Goal: Task Accomplishment & Management: Use online tool/utility

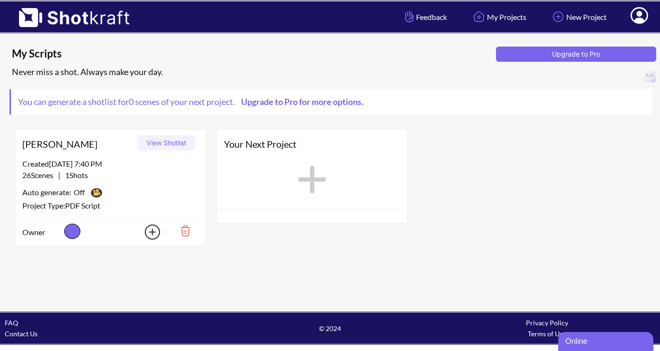
click at [128, 177] on div "26 Scenes | 1 Shots" at bounding box center [110, 175] width 176 height 11
click at [67, 180] on span "26 Scenes | 1 Shots" at bounding box center [55, 175] width 66 height 11
click at [165, 144] on button "View Shotlist" at bounding box center [166, 142] width 57 height 15
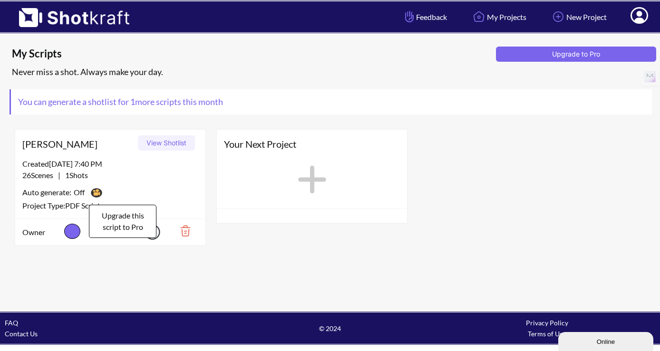
click at [96, 192] on img at bounding box center [96, 193] width 16 height 14
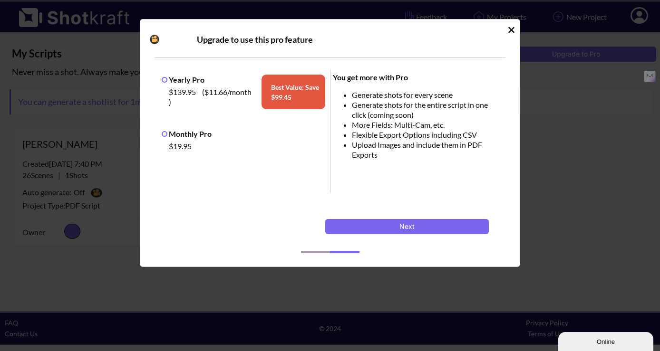
click at [511, 29] on icon "Idle Modal" at bounding box center [511, 30] width 6 height 6
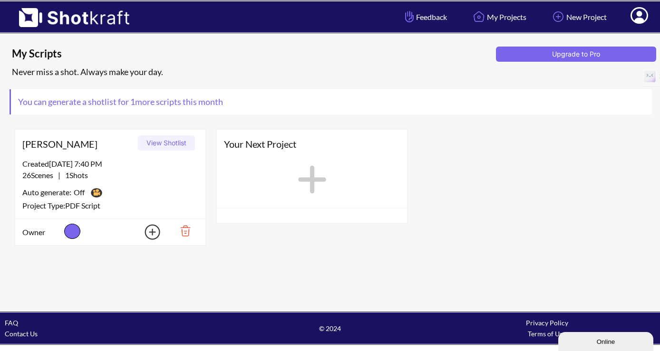
click at [184, 232] on img at bounding box center [181, 231] width 33 height 16
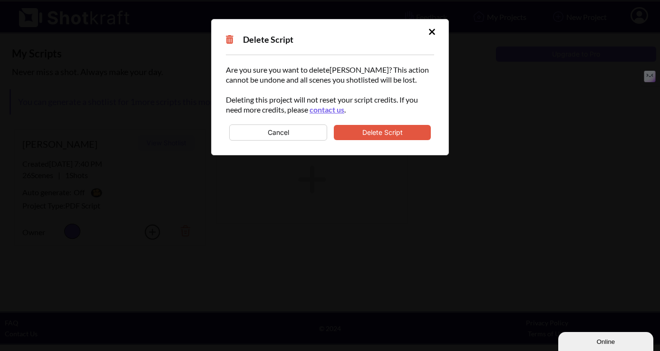
click at [385, 135] on button "Delete Script" at bounding box center [382, 132] width 97 height 15
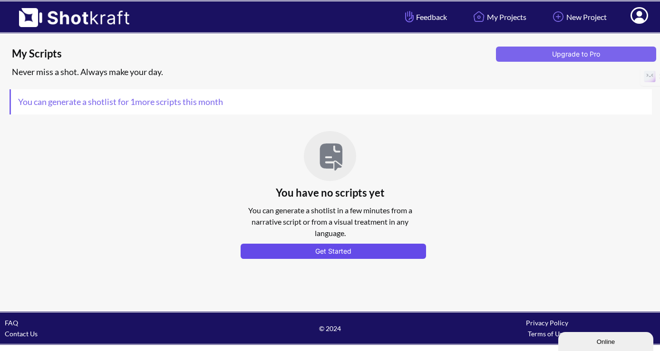
click at [317, 252] on button "Get Started" at bounding box center [332, 251] width 185 height 15
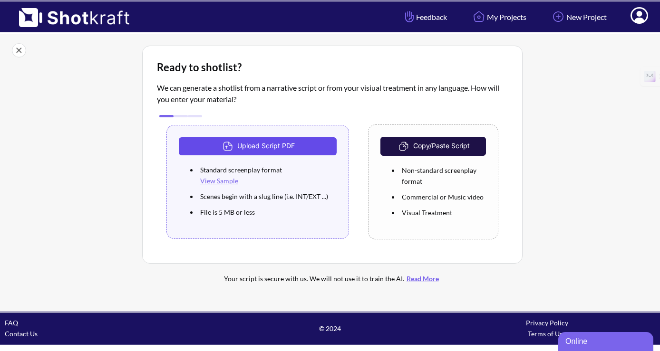
click at [270, 145] on button "Upload Script PDF" at bounding box center [258, 146] width 158 height 18
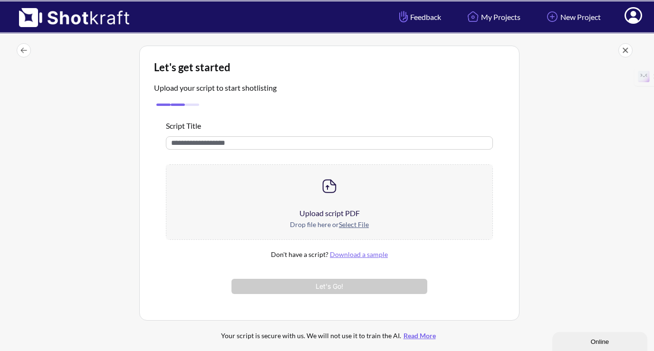
click at [270, 145] on input "text" at bounding box center [329, 142] width 327 height 13
type input "****"
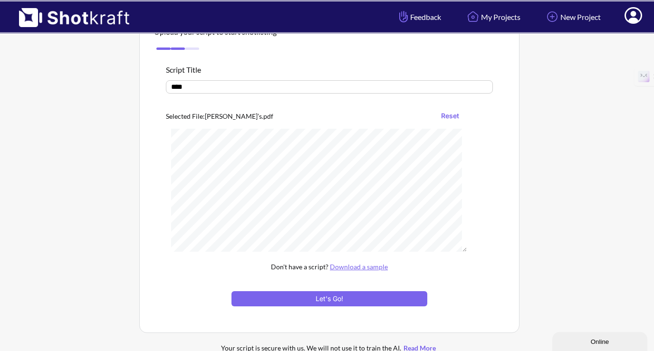
scroll to position [63, 0]
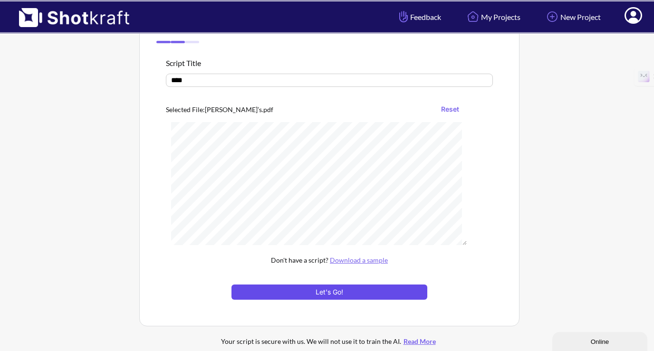
click at [347, 289] on button "Let's Go!" at bounding box center [329, 292] width 196 height 15
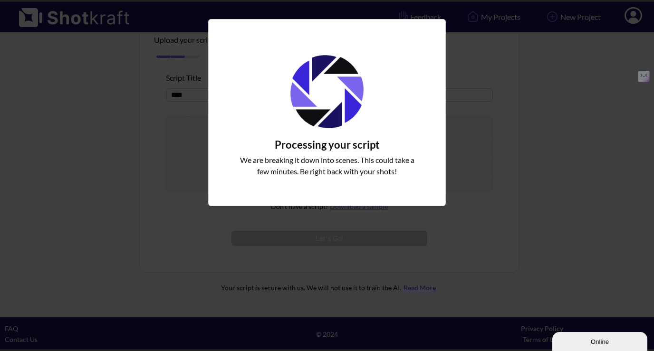
scroll to position [35, 0]
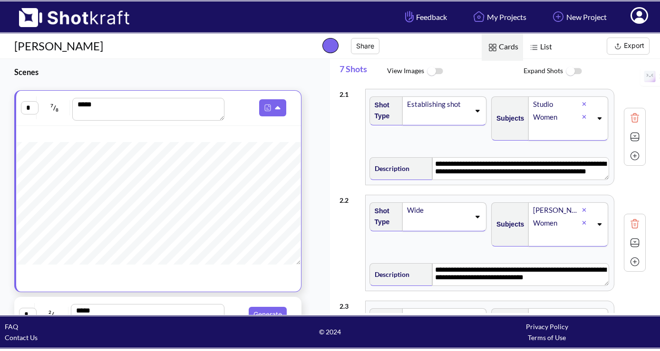
click at [536, 45] on img at bounding box center [533, 47] width 12 height 12
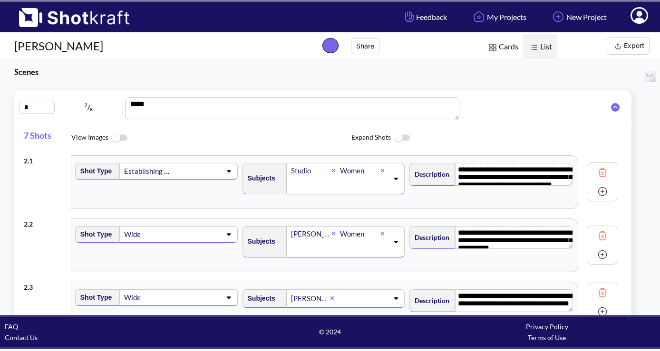
click at [502, 46] on span "Cards" at bounding box center [501, 47] width 41 height 27
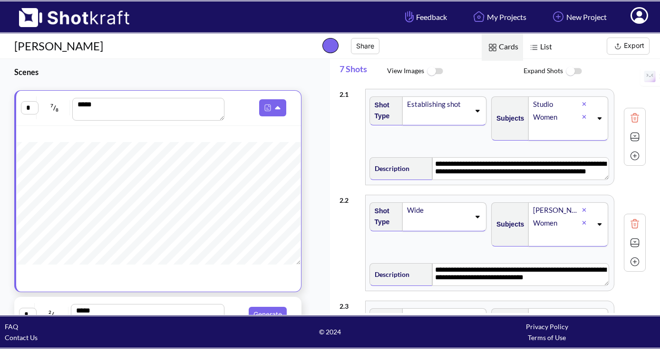
click at [537, 46] on img at bounding box center [533, 47] width 12 height 12
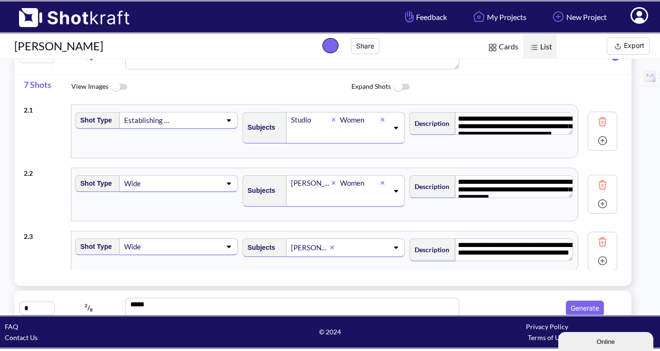
click at [496, 44] on img at bounding box center [492, 47] width 12 height 12
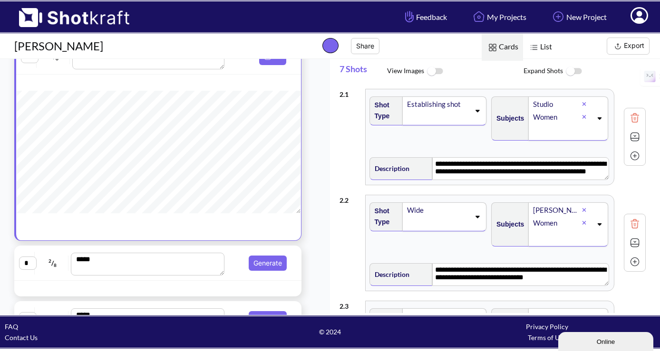
click at [338, 158] on div "**********" at bounding box center [495, 187] width 330 height 256
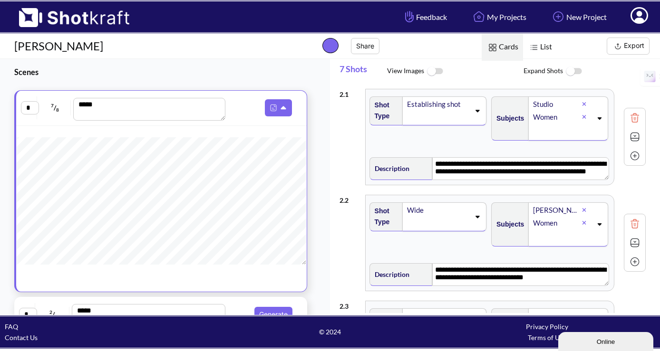
scroll to position [11, 0]
click at [280, 107] on icon at bounding box center [282, 107] width 5 height 3
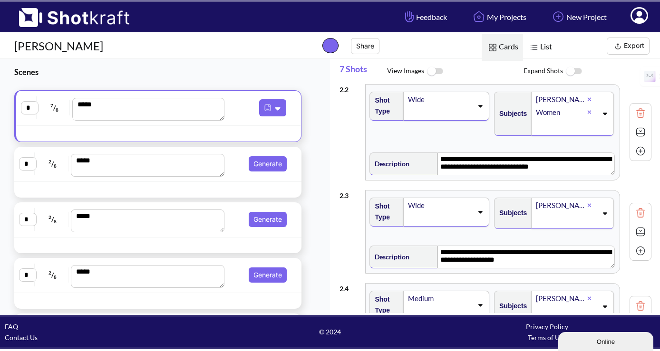
scroll to position [108, 0]
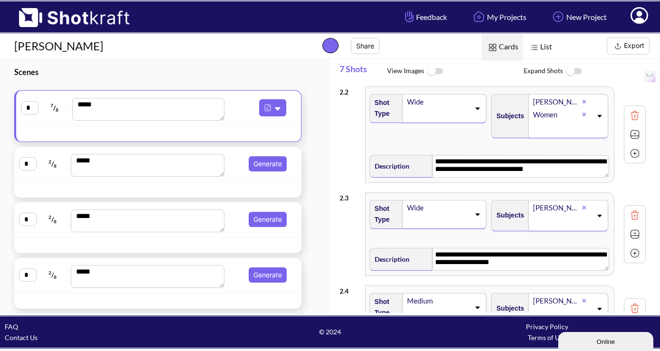
click at [578, 73] on img at bounding box center [573, 71] width 21 height 20
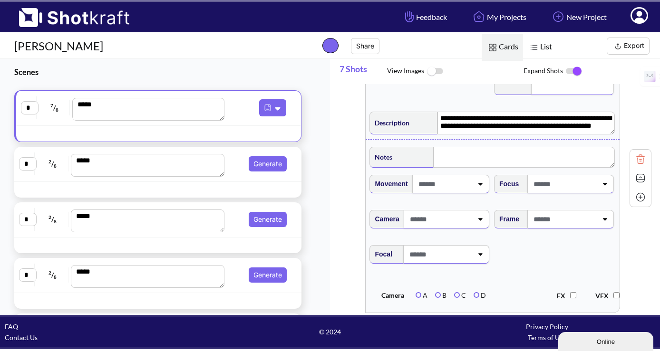
scroll to position [48, 0]
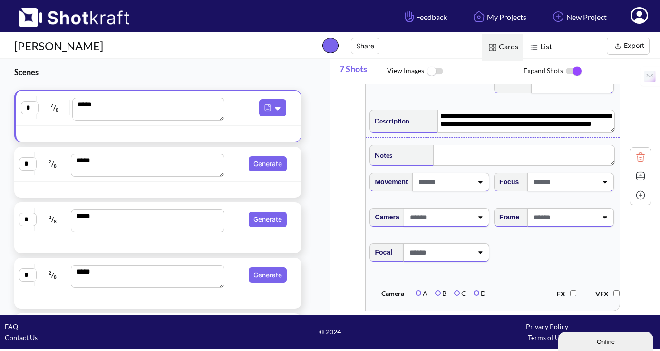
click at [467, 193] on div "Movement" at bounding box center [430, 185] width 125 height 35
click at [470, 188] on div at bounding box center [445, 182] width 58 height 18
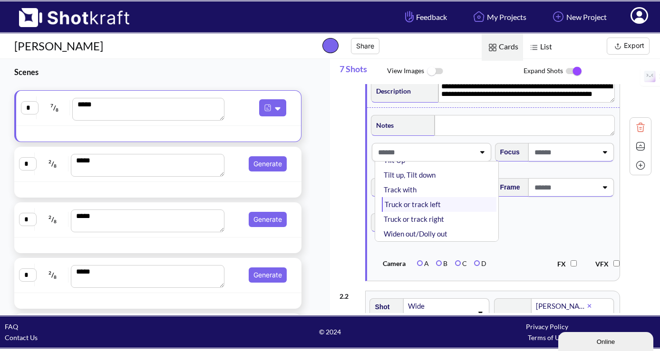
scroll to position [0, 0]
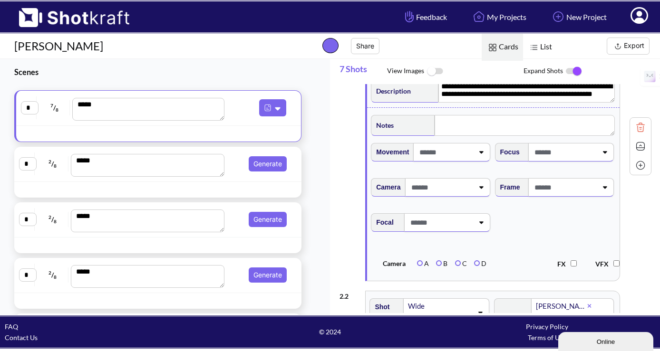
click at [560, 160] on span at bounding box center [564, 152] width 65 height 16
type input "**********"
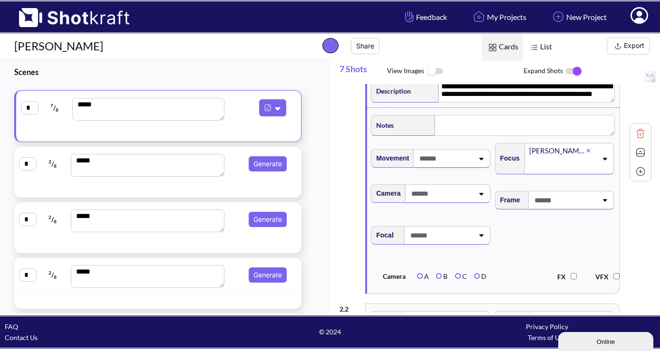
click at [564, 223] on span "Focal" at bounding box center [493, 241] width 248 height 40
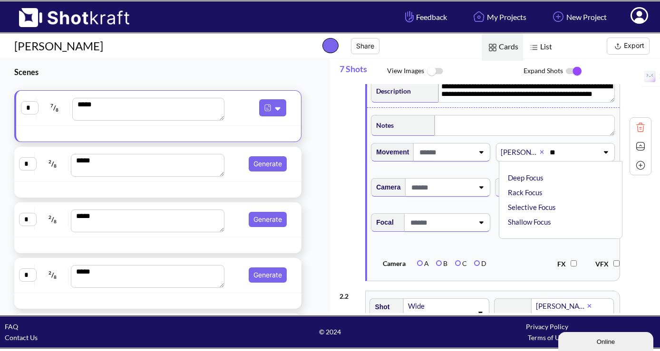
type input "***"
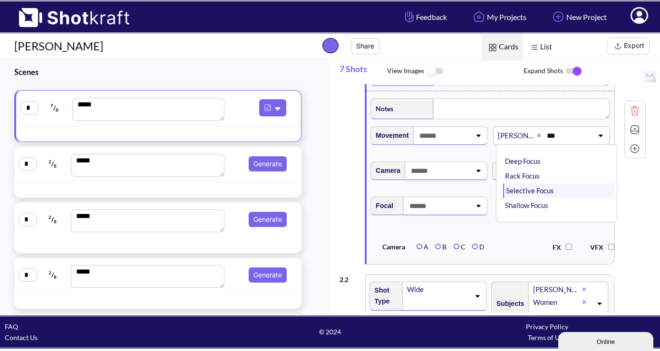
scroll to position [93, 0]
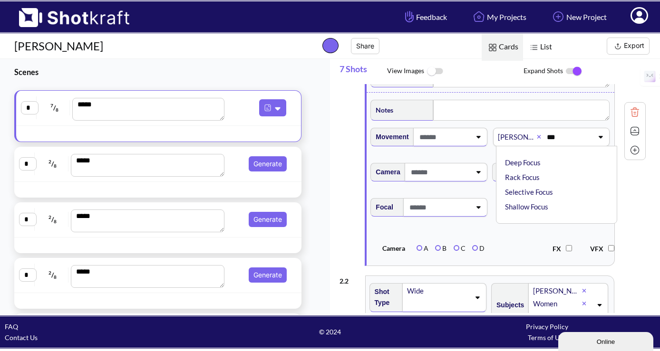
click at [539, 137] on icon at bounding box center [538, 137] width 4 height 6
type input "**"
click at [548, 161] on li "[PERSON_NAME] Focus" at bounding box center [559, 162] width 112 height 15
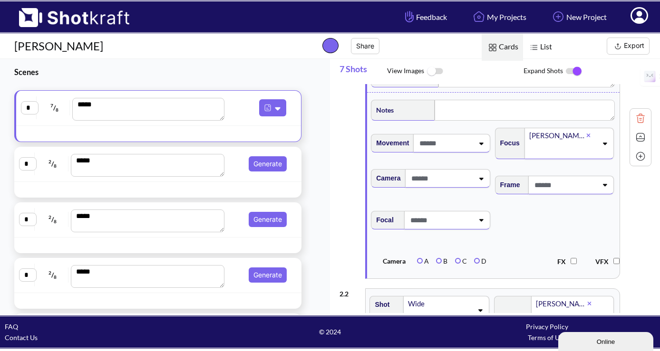
click at [438, 263] on label "B" at bounding box center [441, 261] width 11 height 8
click at [458, 263] on label "C" at bounding box center [461, 261] width 12 height 8
click at [420, 262] on label "A" at bounding box center [423, 261] width 12 height 8
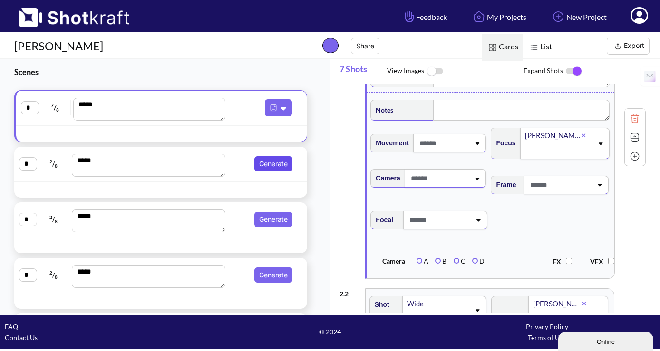
click at [277, 163] on button "Generate" at bounding box center [273, 163] width 38 height 15
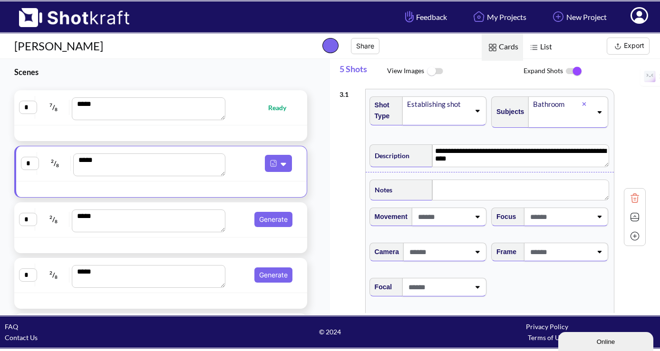
click at [258, 110] on span "Ready" at bounding box center [262, 107] width 67 height 11
type textarea "**********"
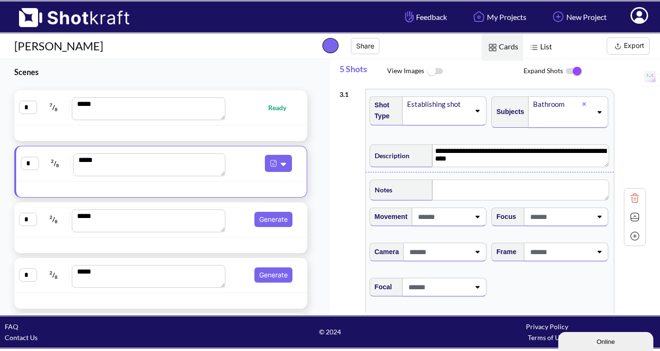
type textarea "**********"
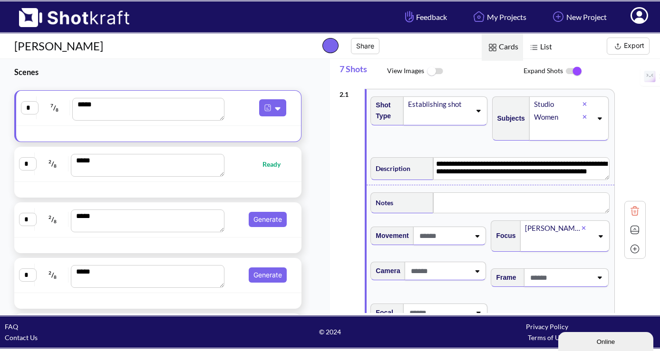
click at [436, 69] on img at bounding box center [434, 71] width 21 height 20
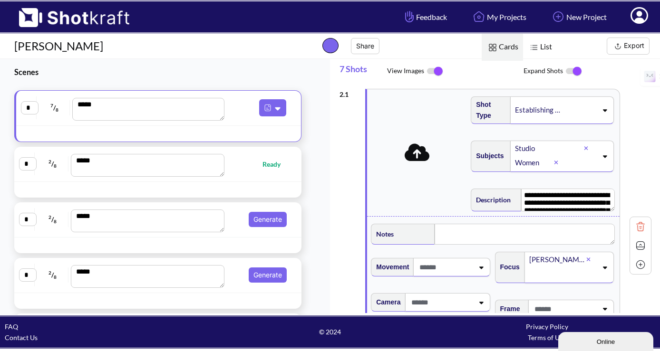
click at [417, 162] on icon at bounding box center [416, 153] width 25 height 18
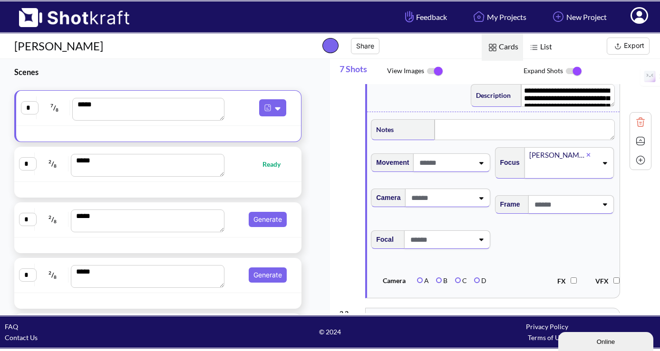
scroll to position [82, 0]
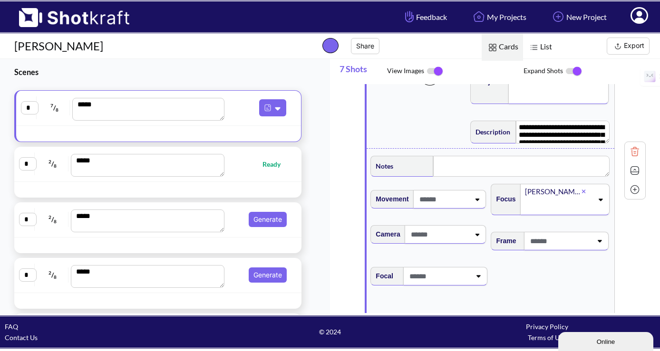
click at [431, 72] on img at bounding box center [434, 71] width 21 height 20
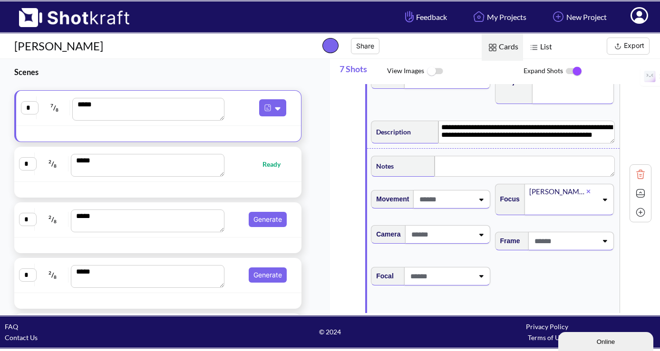
scroll to position [25, 0]
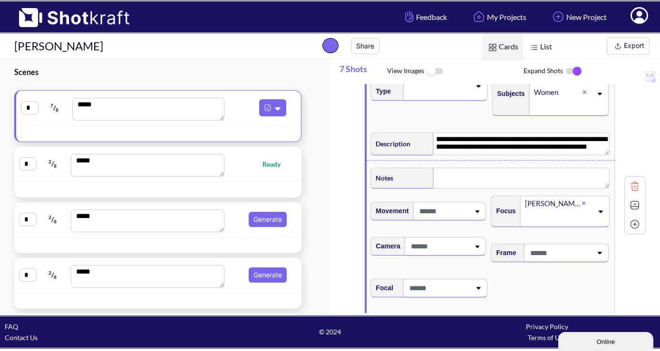
click at [536, 48] on img at bounding box center [533, 47] width 12 height 12
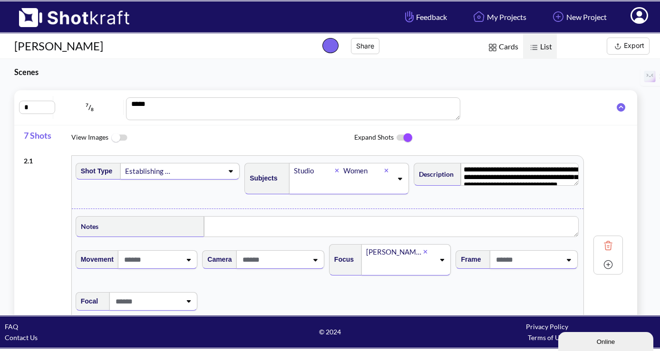
scroll to position [13, 0]
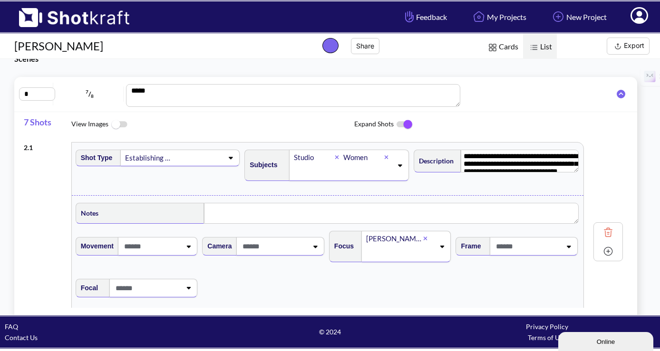
click at [118, 127] on img at bounding box center [118, 125] width 21 height 20
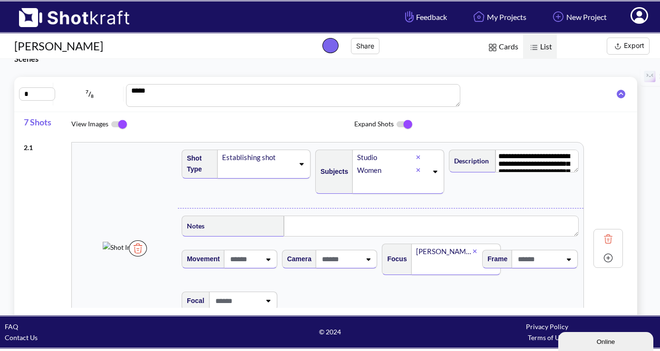
click at [115, 126] on img at bounding box center [118, 125] width 21 height 20
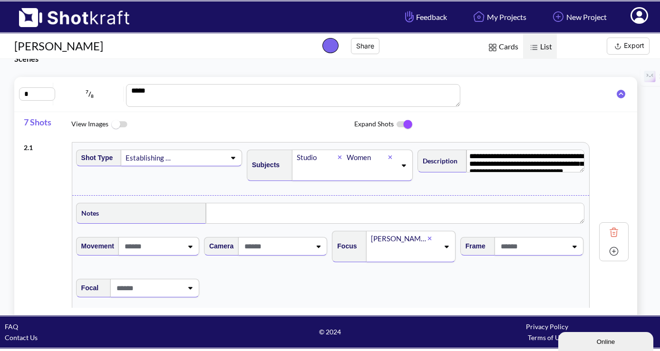
scroll to position [0, 0]
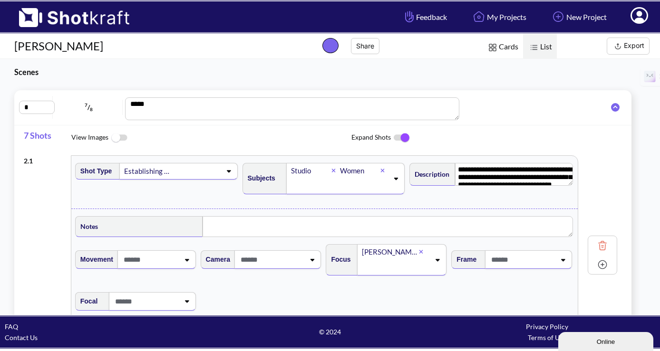
click at [364, 46] on button "Share" at bounding box center [365, 46] width 29 height 16
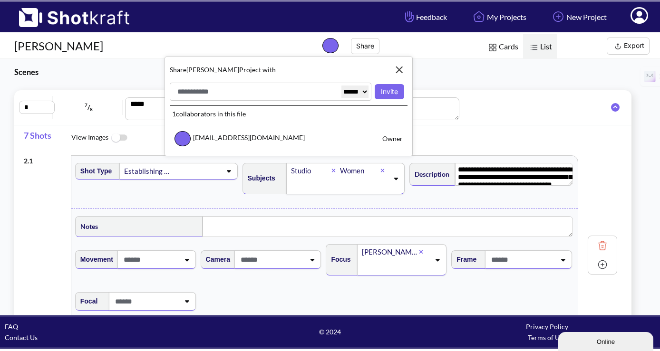
click at [364, 92] on select "****** ******" at bounding box center [354, 92] width 27 height 12
select select "******"
click at [341, 86] on select "****** ******" at bounding box center [354, 92] width 27 height 12
click at [397, 67] on img at bounding box center [399, 70] width 16 height 16
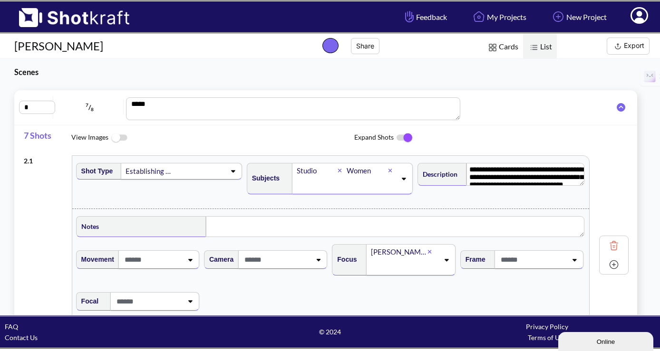
click at [193, 174] on span at bounding box center [198, 170] width 53 height 13
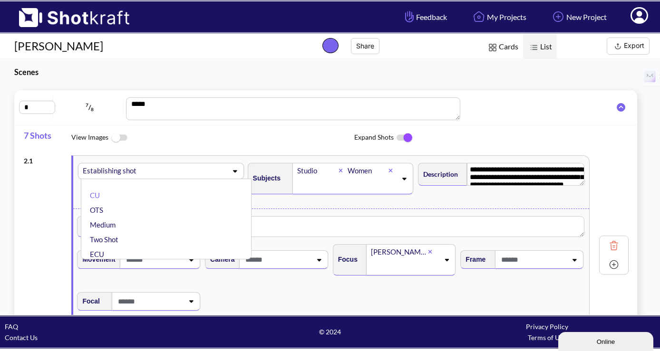
click at [193, 174] on span at bounding box center [188, 170] width 74 height 13
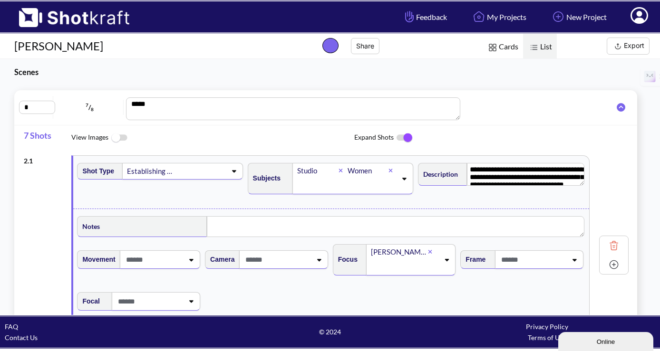
click at [49, 200] on div "**********" at bounding box center [326, 256] width 604 height 210
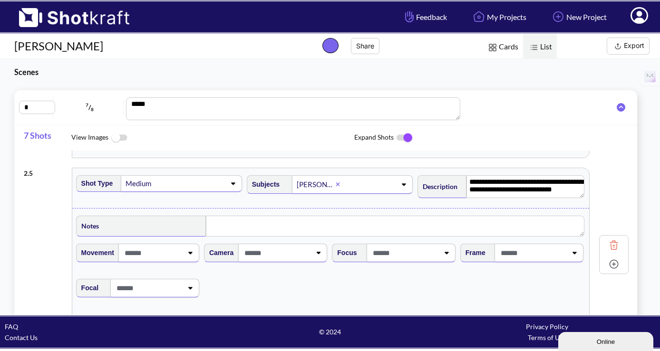
scroll to position [763, 0]
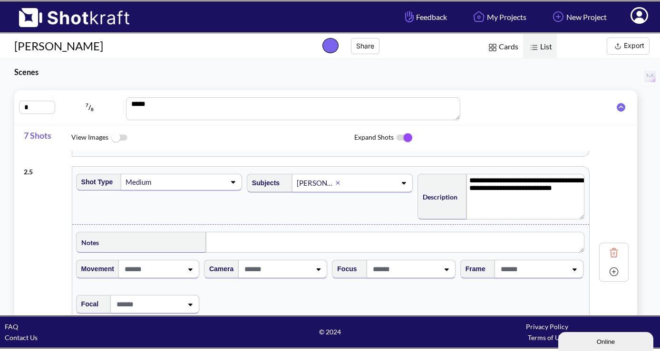
drag, startPoint x: 570, startPoint y: 201, endPoint x: 567, endPoint y: 223, distance: 22.1
click at [567, 220] on textarea "**********" at bounding box center [525, 197] width 118 height 46
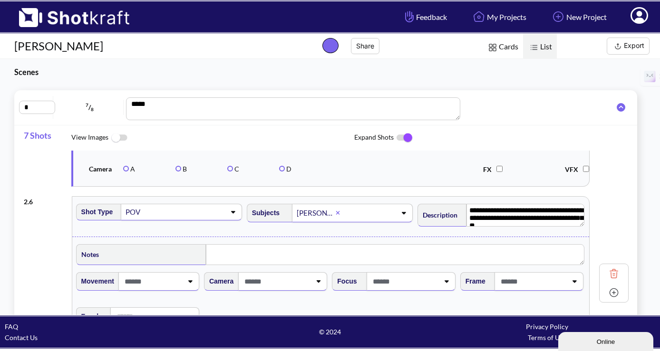
scroll to position [943, 0]
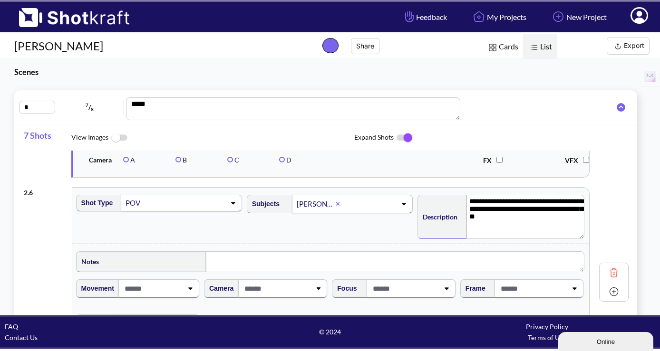
drag, startPoint x: 571, startPoint y: 226, endPoint x: 570, endPoint y: 247, distance: 21.4
click at [570, 239] on textarea "**********" at bounding box center [525, 217] width 118 height 44
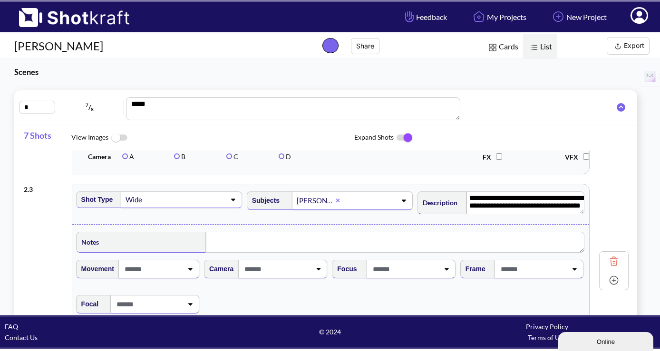
scroll to position [373, 0]
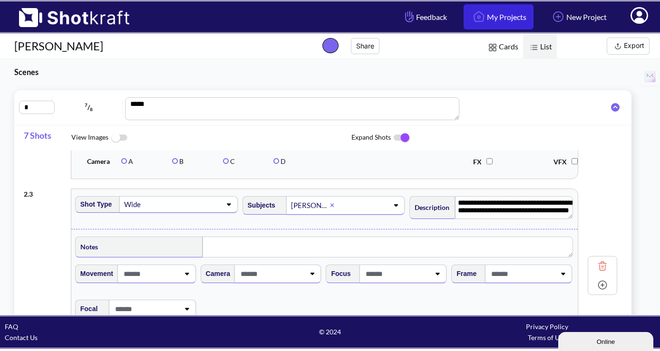
click at [495, 16] on link "My Projects" at bounding box center [498, 16] width 70 height 25
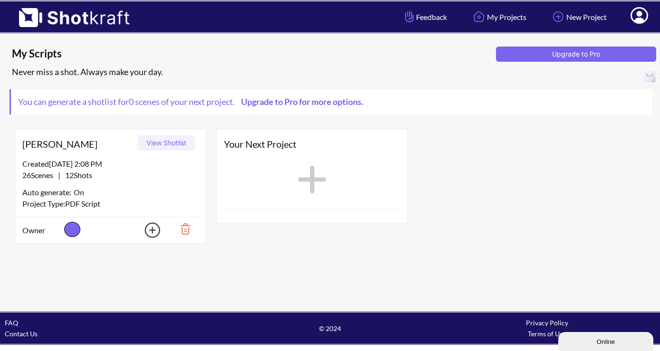
click at [154, 232] on img at bounding box center [146, 230] width 33 height 21
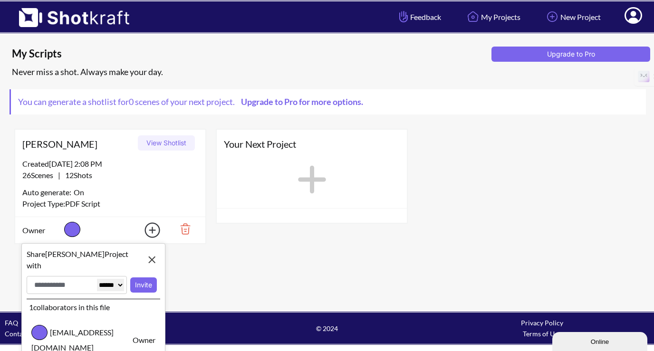
click at [151, 258] on img at bounding box center [152, 260] width 16 height 16
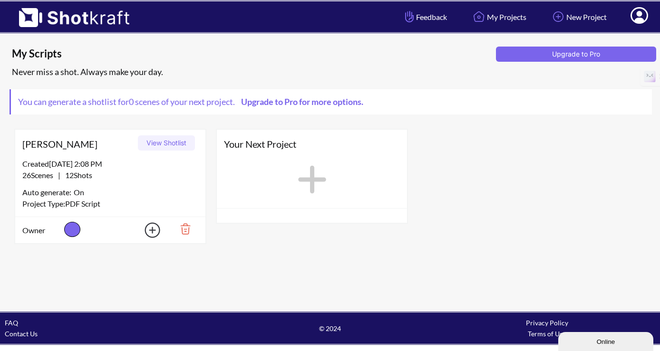
click at [171, 139] on button "View Shotlist" at bounding box center [166, 142] width 57 height 15
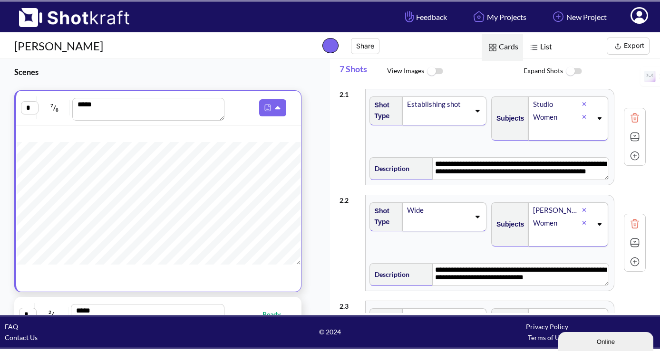
click at [626, 47] on button "Export" at bounding box center [627, 46] width 43 height 17
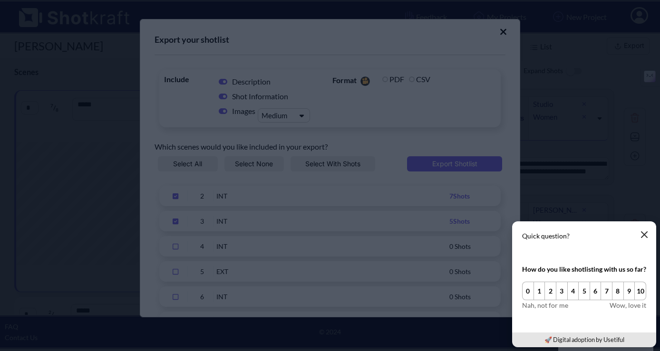
click at [644, 233] on icon "button" at bounding box center [644, 235] width 8 height 8
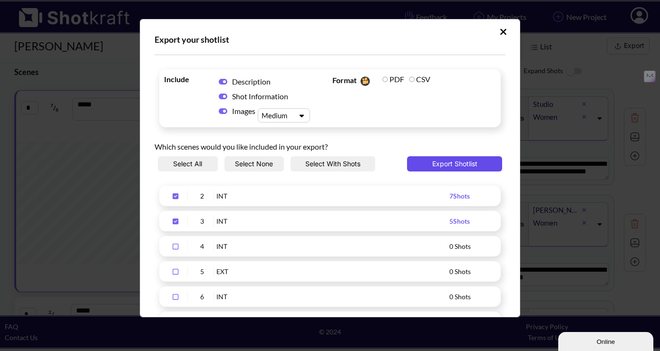
click at [444, 167] on button "Export Shotlist" at bounding box center [454, 163] width 95 height 15
click at [499, 29] on icon "Upload Script" at bounding box center [502, 32] width 7 height 10
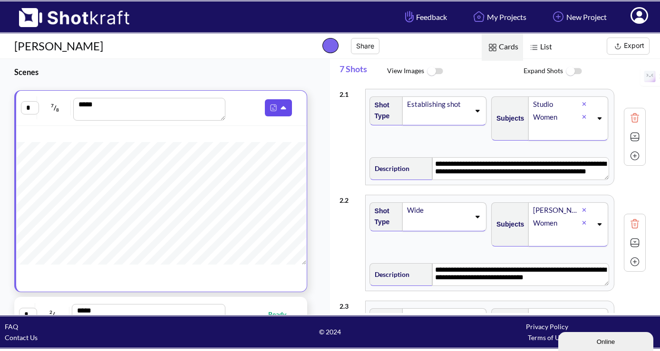
click at [273, 106] on img at bounding box center [273, 108] width 12 height 12
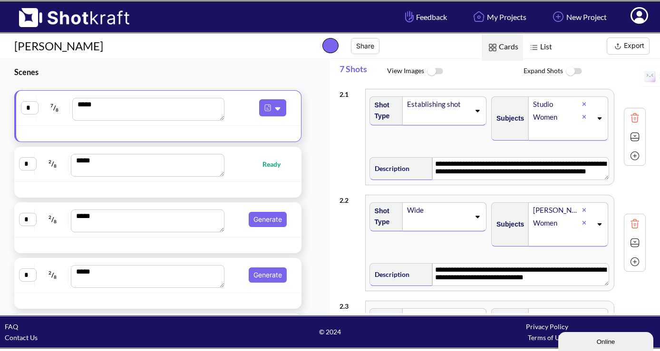
click at [436, 72] on img at bounding box center [434, 71] width 21 height 20
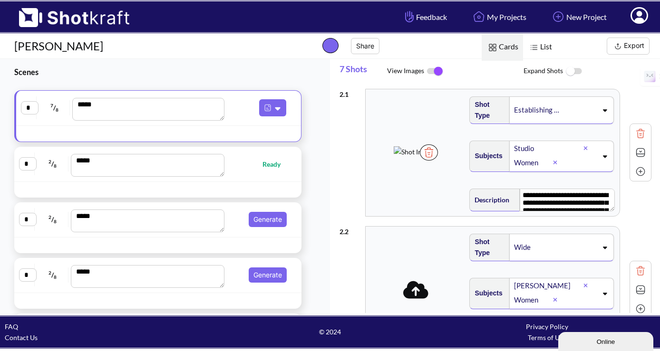
click at [438, 161] on img at bounding box center [429, 152] width 18 height 16
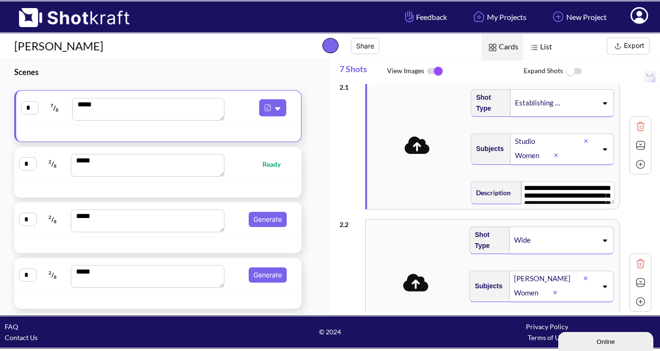
scroll to position [4, 0]
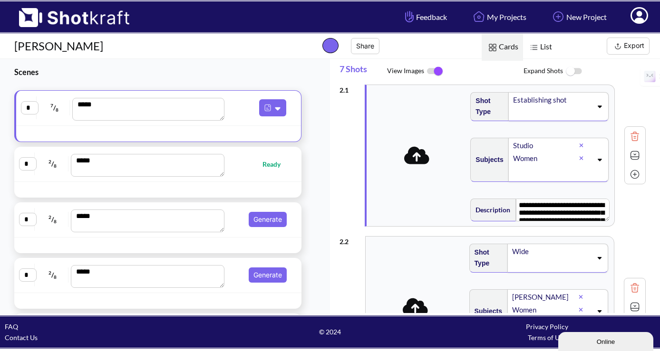
click at [575, 69] on img at bounding box center [573, 71] width 21 height 20
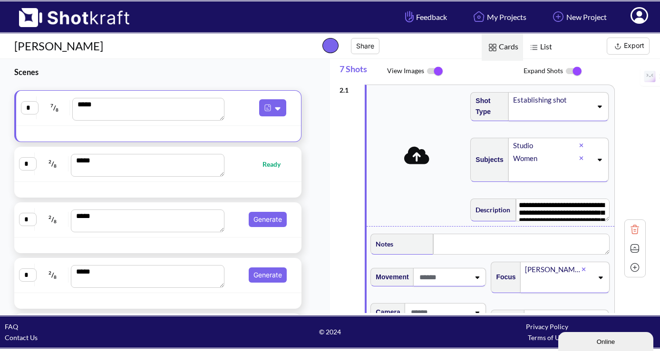
click at [568, 71] on img at bounding box center [573, 71] width 21 height 20
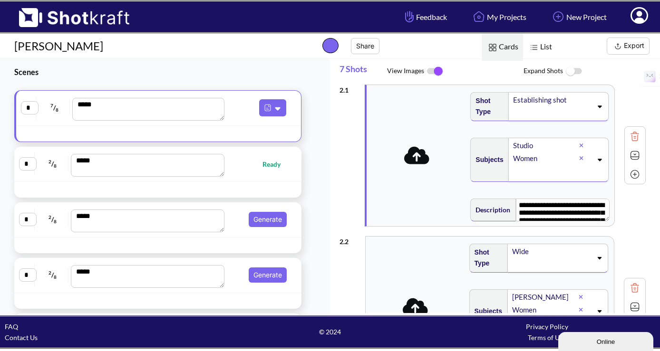
click at [431, 73] on img at bounding box center [434, 71] width 21 height 20
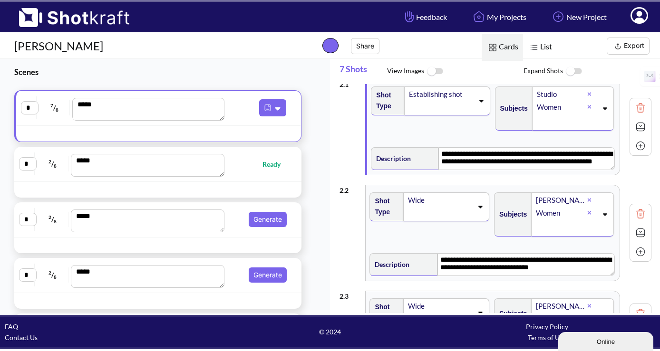
scroll to position [0, 0]
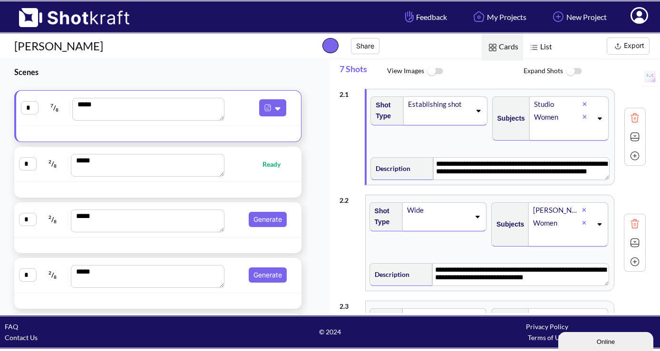
click at [576, 69] on img at bounding box center [573, 71] width 21 height 20
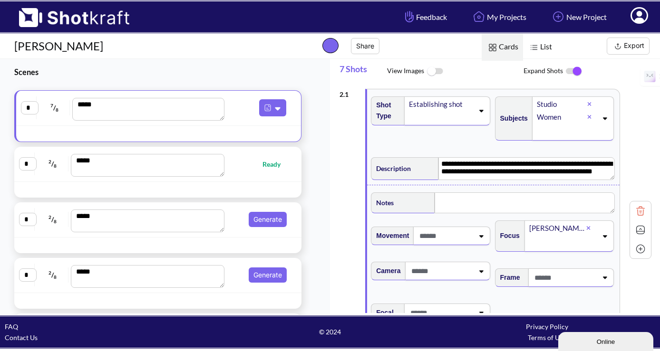
click at [586, 230] on icon at bounding box center [588, 228] width 4 height 6
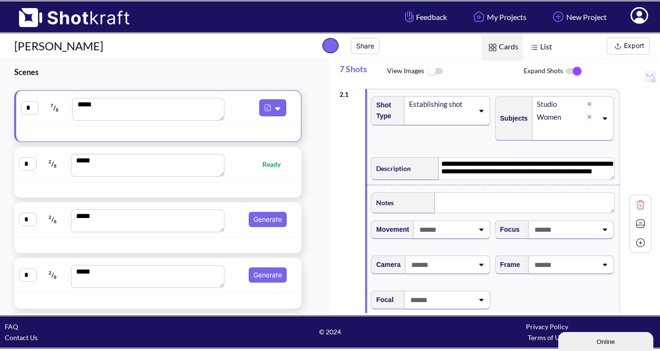
click at [479, 231] on icon at bounding box center [481, 230] width 4 height 2
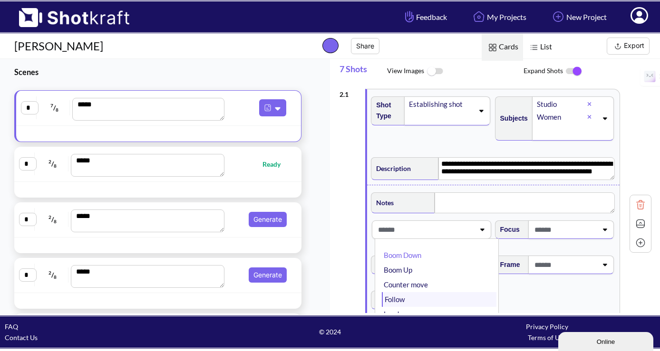
click at [433, 296] on li "Follow" at bounding box center [439, 299] width 114 height 15
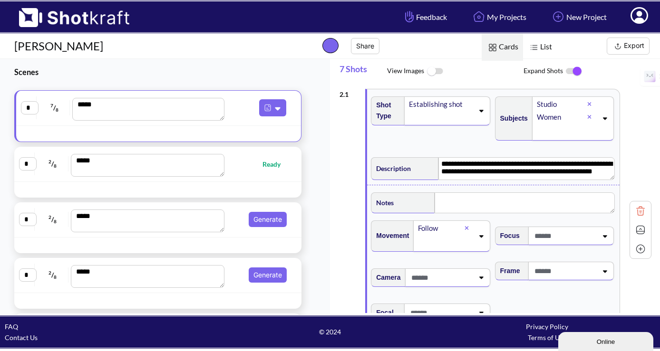
click at [566, 238] on span at bounding box center [564, 236] width 65 height 16
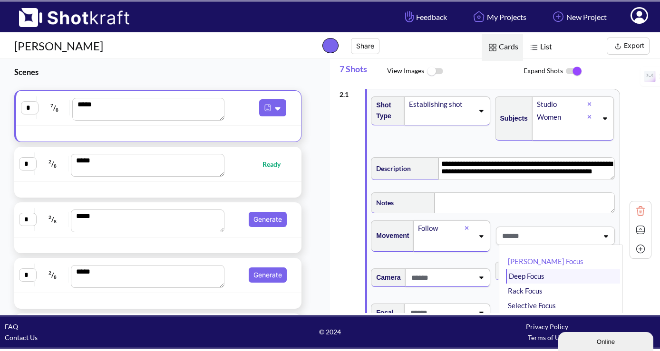
click at [544, 278] on li "Deep Focus" at bounding box center [563, 276] width 114 height 15
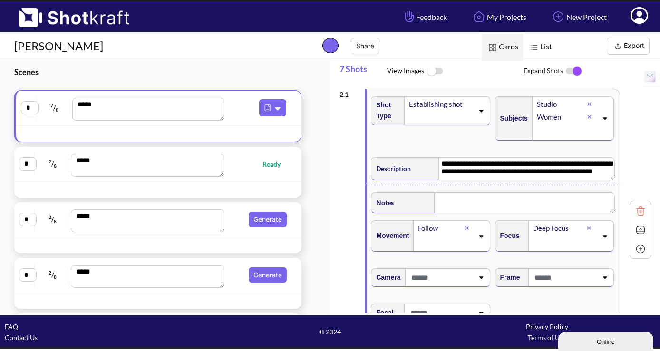
click at [471, 282] on div at bounding box center [447, 277] width 85 height 19
click at [451, 304] on li "ASCENDER" at bounding box center [439, 303] width 114 height 15
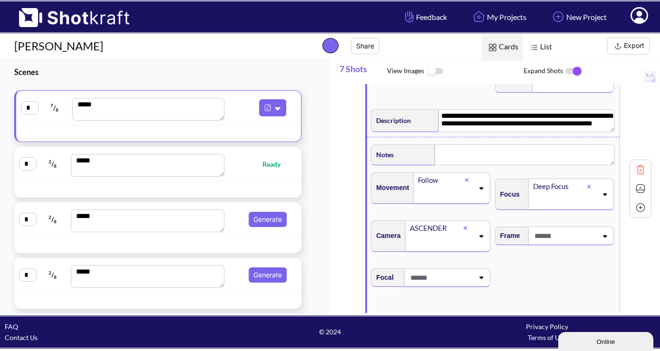
scroll to position [67, 0]
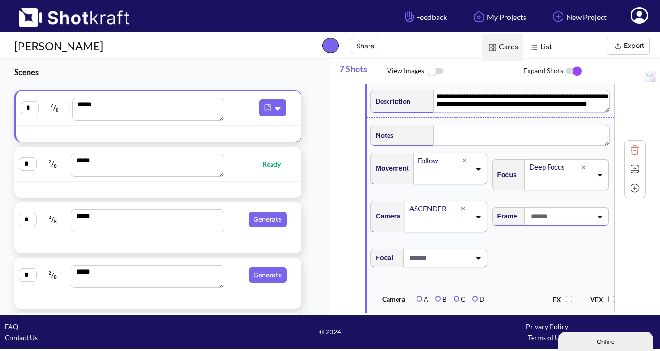
click at [578, 223] on span at bounding box center [560, 217] width 64 height 16
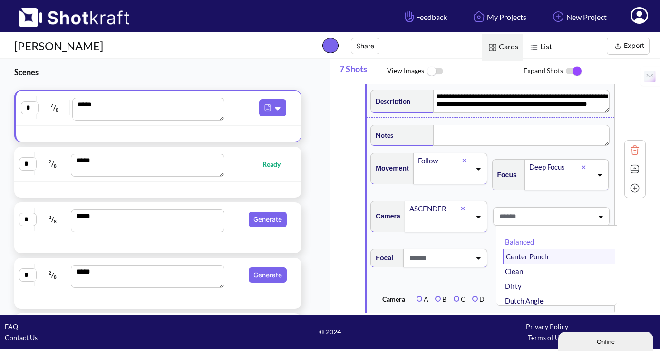
click at [558, 256] on li "Center Punch" at bounding box center [559, 256] width 112 height 15
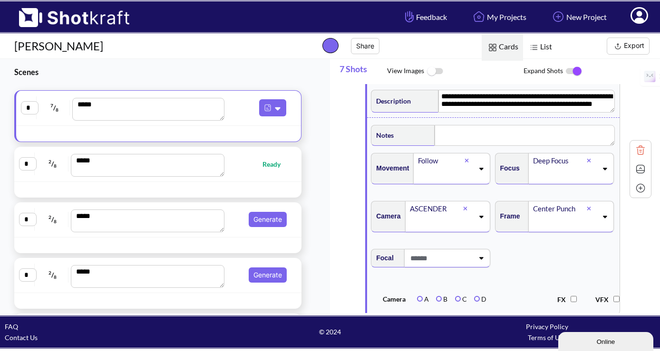
click at [475, 261] on icon at bounding box center [480, 258] width 13 height 7
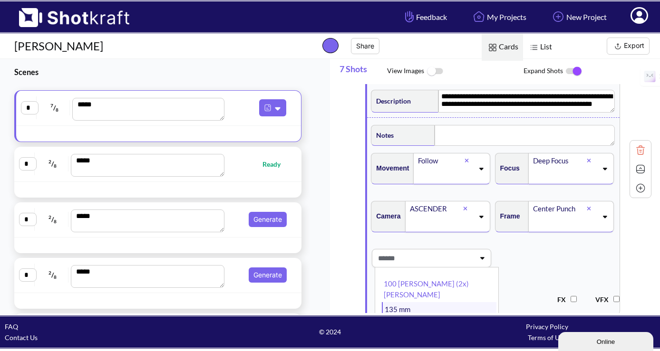
click at [438, 302] on li "135 mm" at bounding box center [439, 309] width 114 height 15
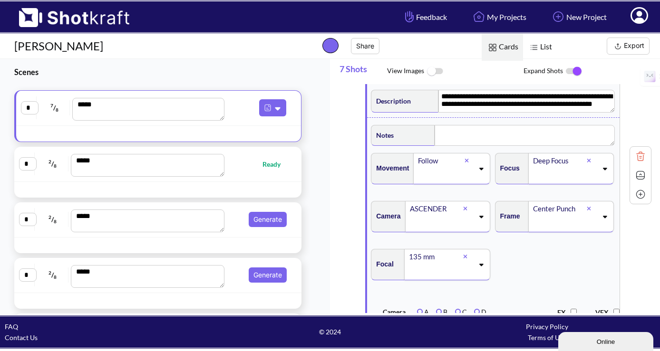
click at [523, 269] on span "Focal 135 mm" at bounding box center [493, 270] width 248 height 53
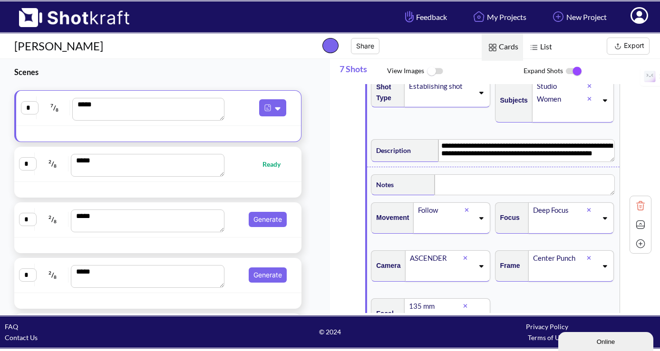
scroll to position [17, 0]
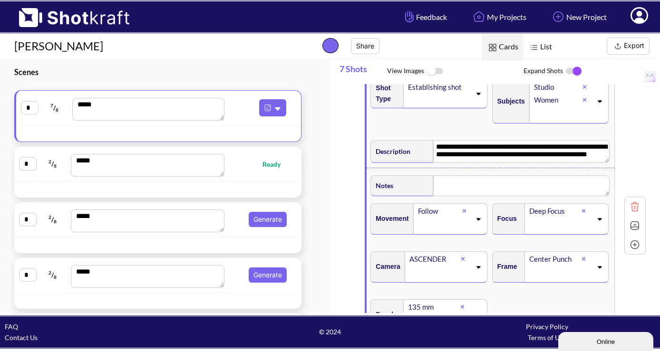
click at [632, 43] on button "Export" at bounding box center [627, 46] width 43 height 17
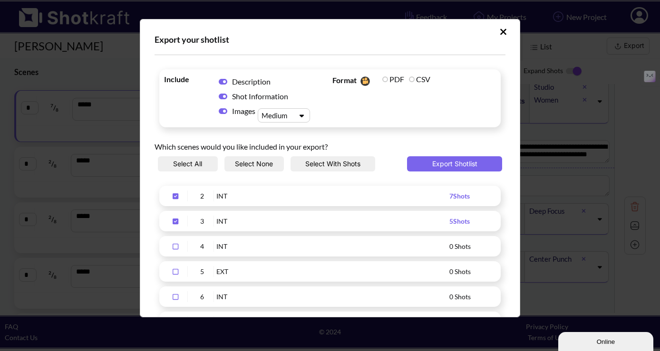
click at [175, 220] on icon "Upload Script" at bounding box center [175, 222] width 6 height 6
click at [455, 164] on button "Export Shotlist" at bounding box center [454, 163] width 95 height 15
click at [499, 29] on icon "Upload Script" at bounding box center [502, 32] width 7 height 10
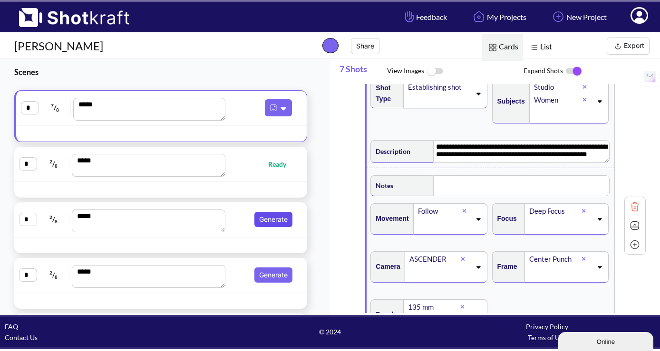
click at [255, 220] on button "Generate" at bounding box center [273, 219] width 38 height 15
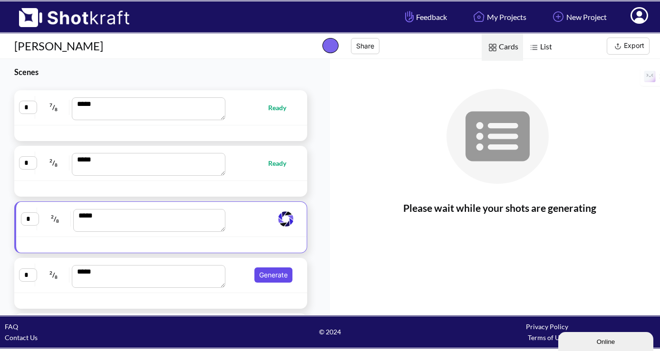
click at [269, 274] on button "Generate" at bounding box center [273, 275] width 38 height 15
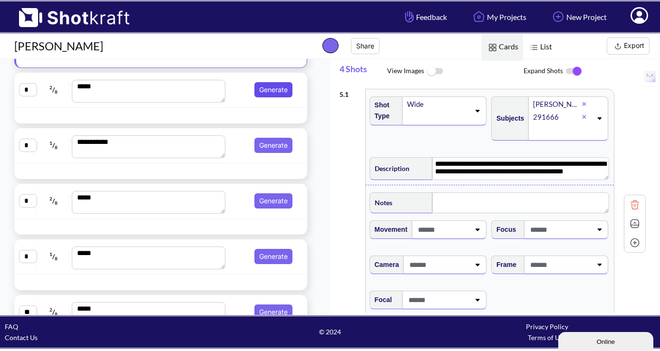
click at [269, 92] on button "Generate" at bounding box center [273, 89] width 38 height 15
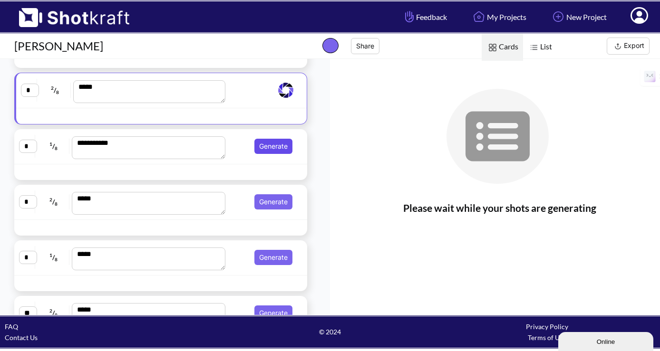
click at [270, 147] on button "Generate" at bounding box center [273, 146] width 38 height 15
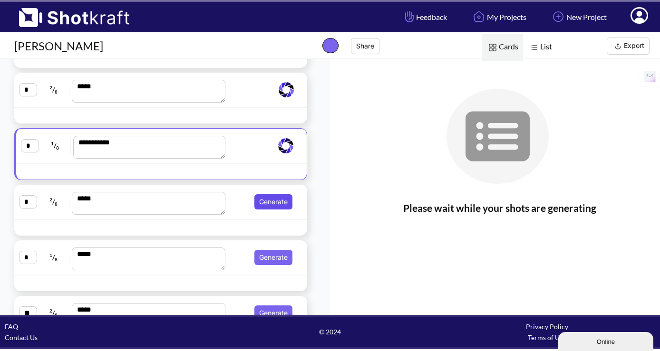
click at [270, 202] on button "Generate" at bounding box center [273, 201] width 38 height 15
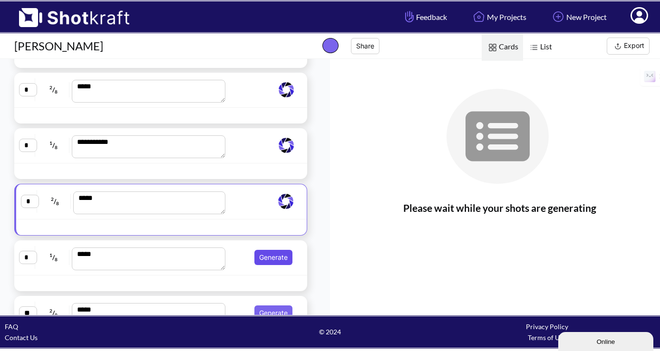
click at [271, 259] on button "Generate" at bounding box center [273, 257] width 38 height 15
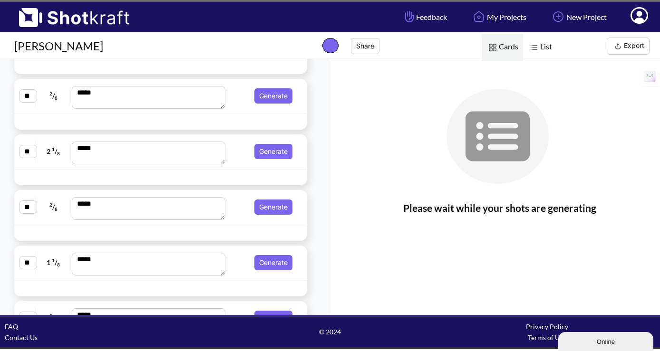
scroll to position [1222, 0]
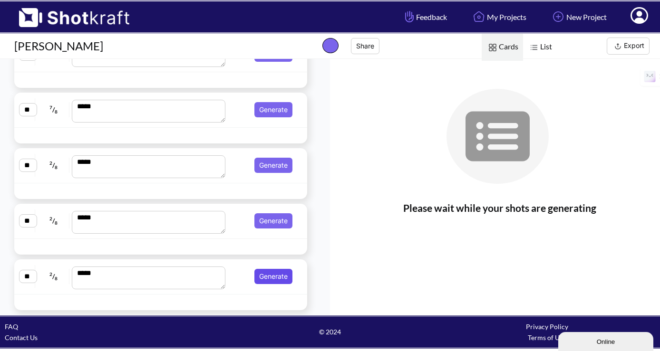
click at [269, 277] on button "Generate" at bounding box center [273, 276] width 38 height 15
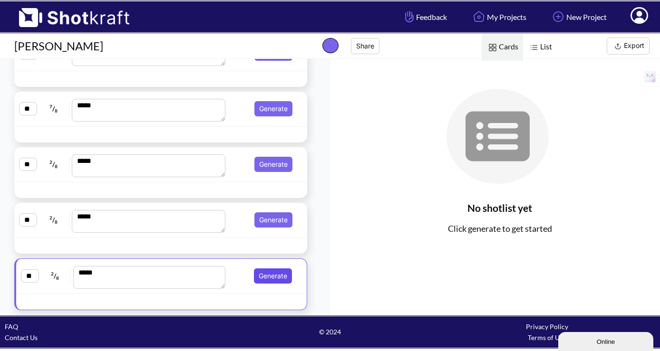
scroll to position [1220, 0]
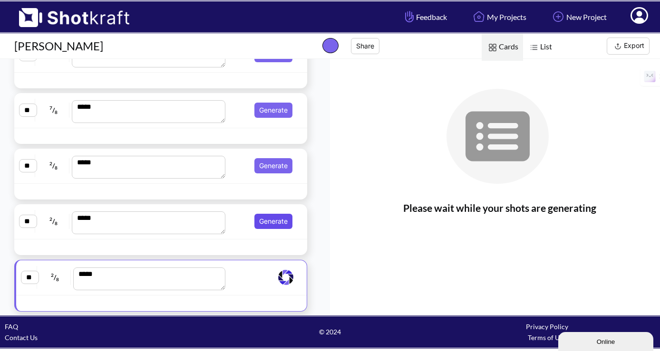
click at [275, 222] on button "Generate" at bounding box center [273, 221] width 38 height 15
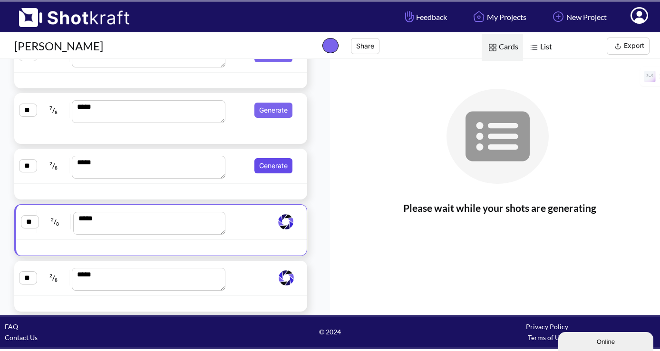
click at [273, 169] on button "Generate" at bounding box center [273, 165] width 38 height 15
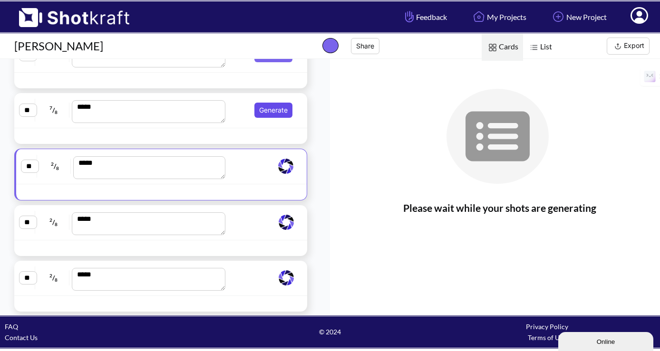
click at [271, 115] on button "Generate" at bounding box center [273, 110] width 38 height 15
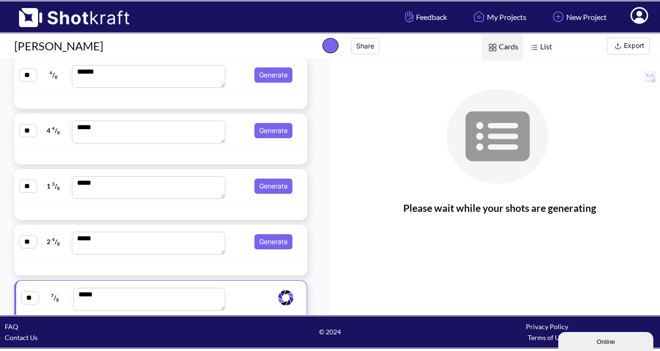
scroll to position [1031, 0]
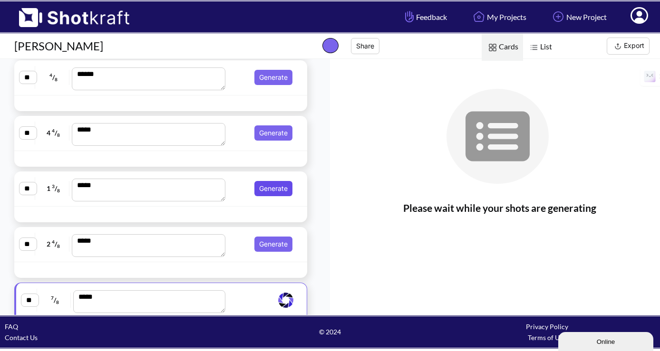
click at [270, 190] on button "Generate" at bounding box center [273, 188] width 38 height 15
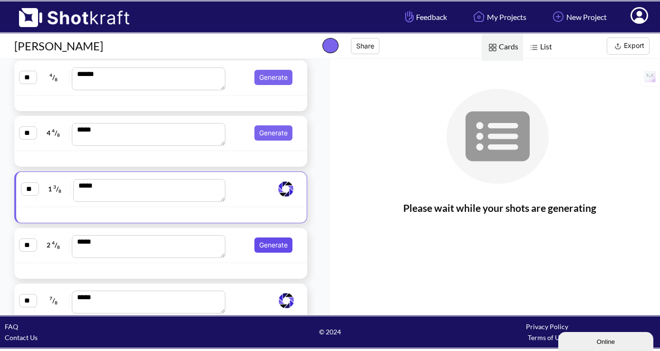
click at [269, 245] on button "Generate" at bounding box center [273, 245] width 38 height 15
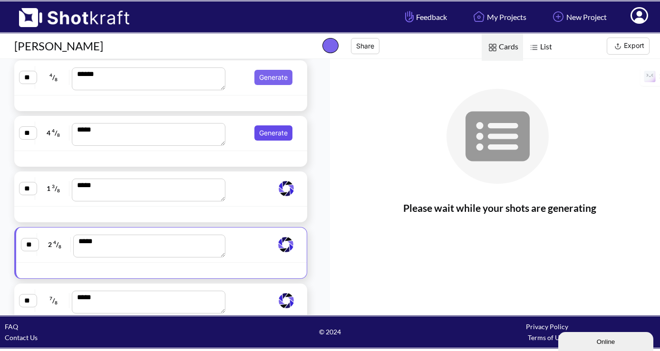
click at [267, 134] on button "Generate" at bounding box center [273, 132] width 38 height 15
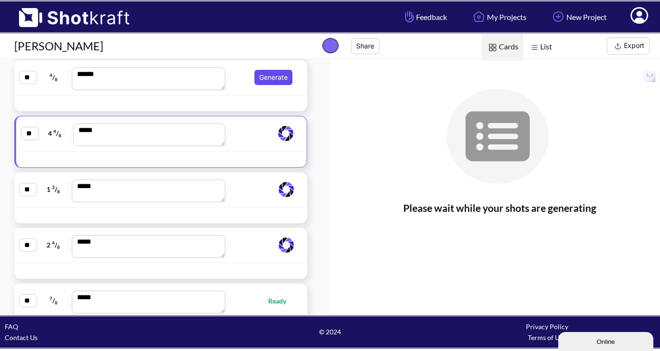
click at [272, 78] on button "Generate" at bounding box center [273, 77] width 38 height 15
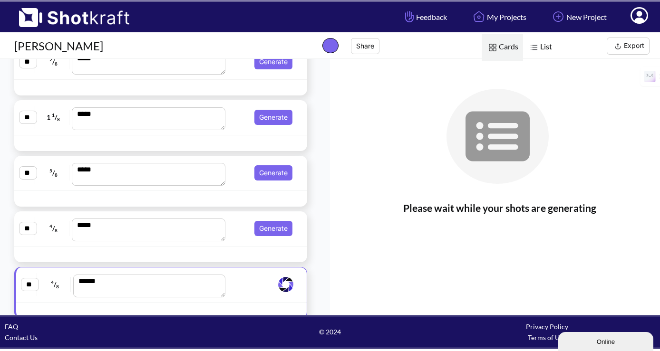
scroll to position [793, 0]
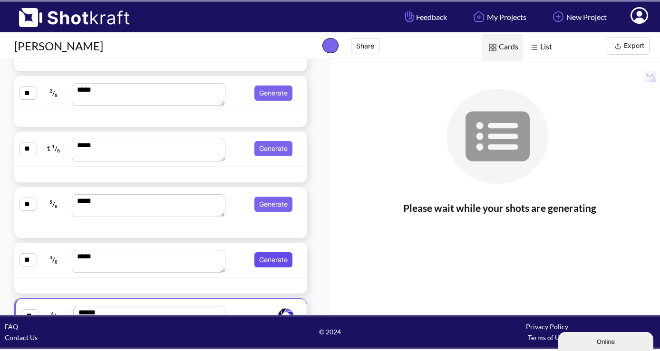
click at [271, 257] on button "Generate" at bounding box center [273, 259] width 38 height 15
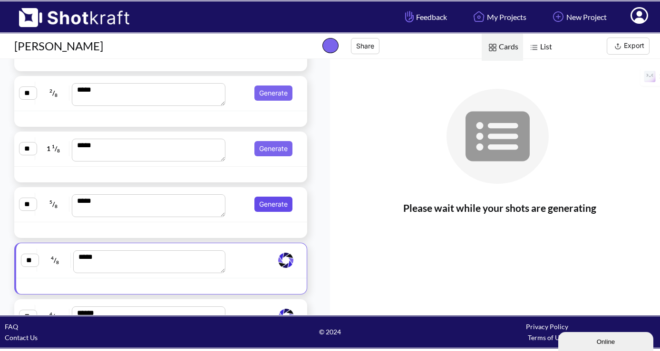
click at [276, 207] on button "Generate" at bounding box center [273, 204] width 38 height 15
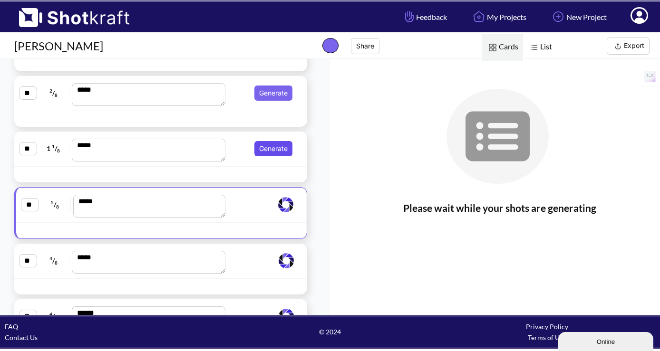
click at [275, 152] on button "Generate" at bounding box center [273, 148] width 38 height 15
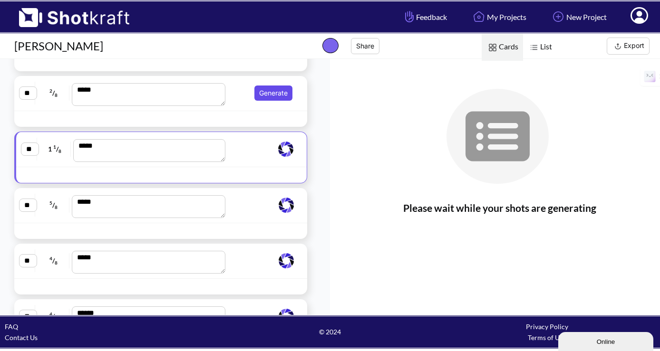
click at [273, 93] on button "Generate" at bounding box center [273, 93] width 38 height 15
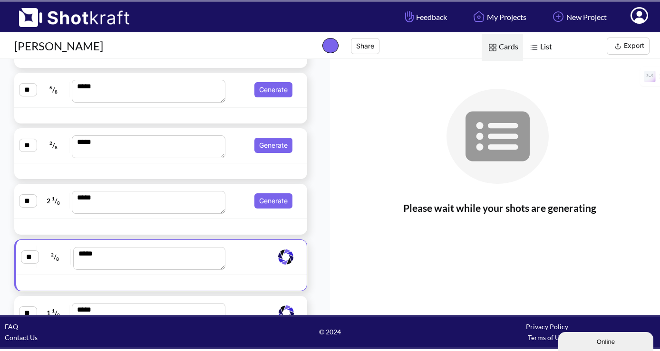
scroll to position [626, 0]
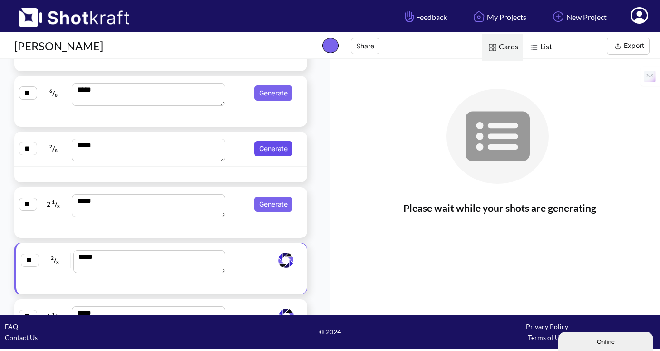
click at [275, 149] on button "Generate" at bounding box center [273, 148] width 38 height 15
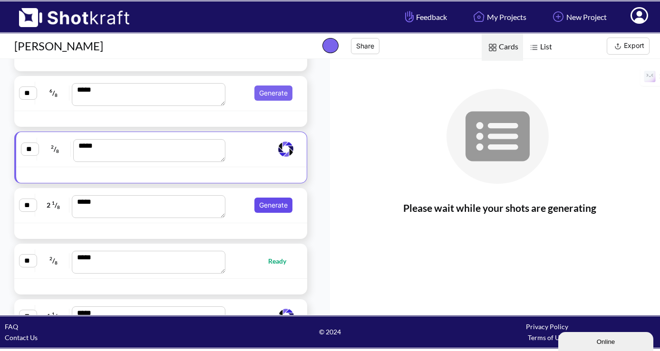
click at [269, 204] on button "Generate" at bounding box center [273, 205] width 38 height 15
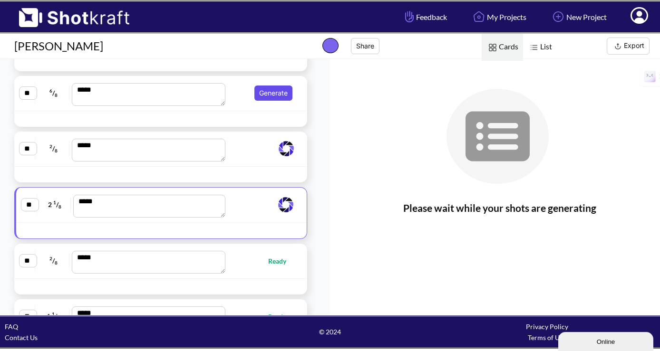
click at [273, 94] on button "Generate" at bounding box center [273, 93] width 38 height 15
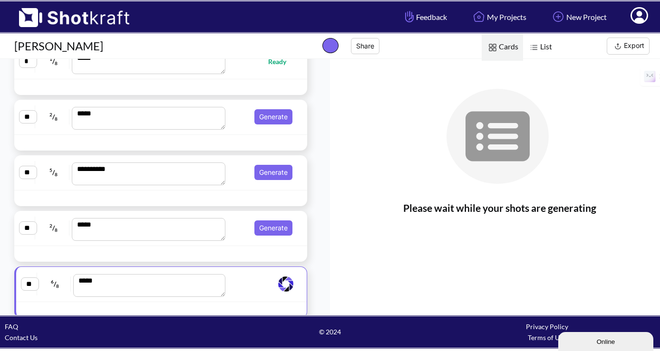
scroll to position [431, 0]
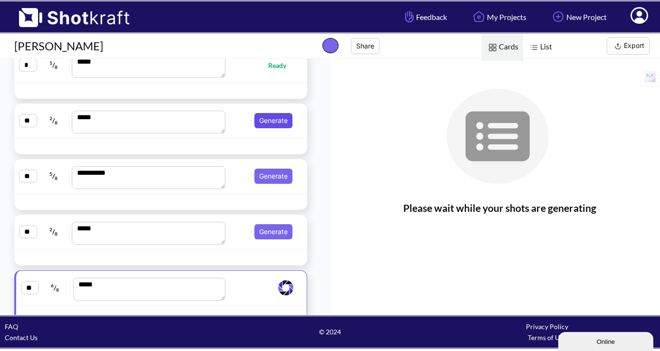
click at [274, 124] on button "Generate" at bounding box center [273, 120] width 38 height 15
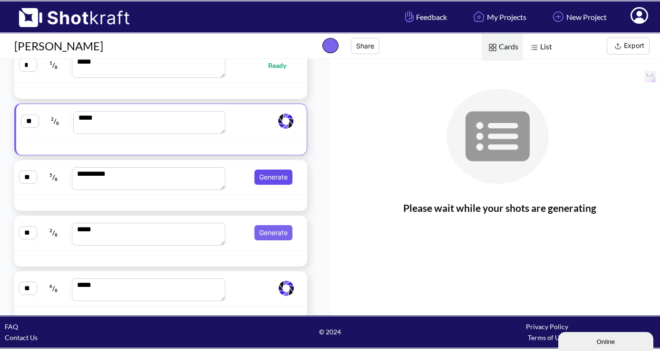
click at [268, 181] on button "Generate" at bounding box center [273, 177] width 38 height 15
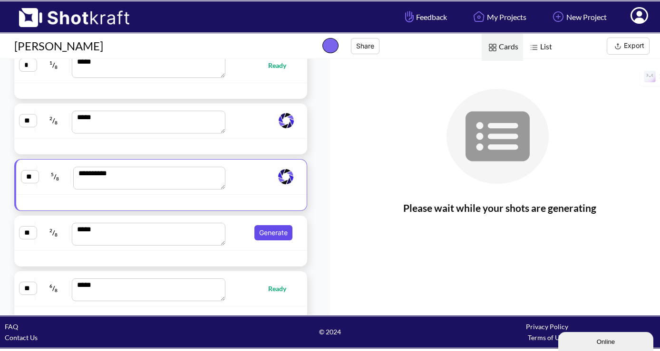
click at [266, 231] on button "Generate" at bounding box center [273, 232] width 38 height 15
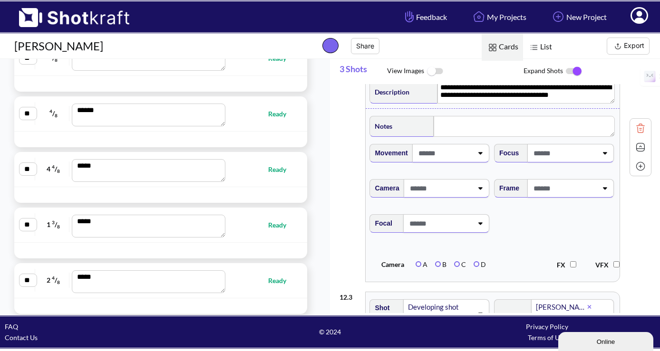
scroll to position [0, 0]
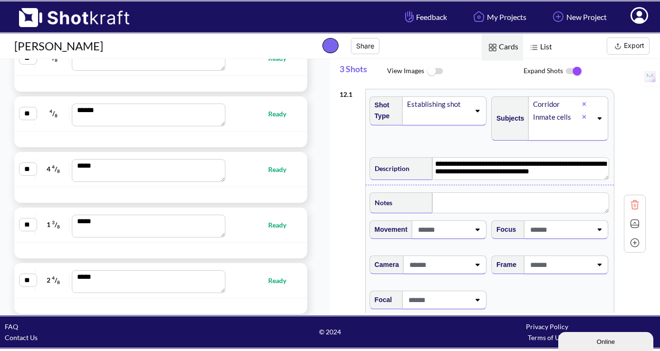
click at [535, 47] on img at bounding box center [533, 47] width 12 height 12
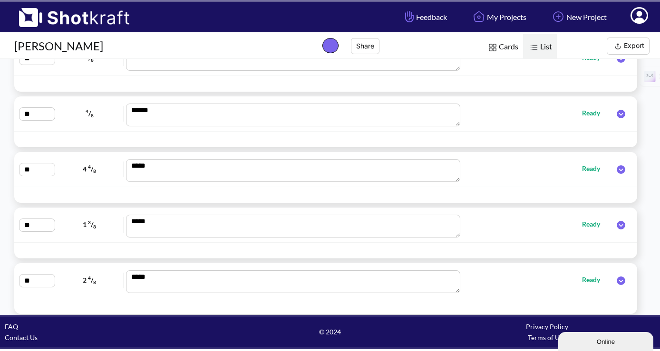
click at [517, 117] on span "Ready" at bounding box center [536, 113] width 146 height 13
drag, startPoint x: 515, startPoint y: 104, endPoint x: 511, endPoint y: 129, distance: 26.0
click at [511, 129] on div "** 4 / 8 ***** Ready" at bounding box center [325, 113] width 623 height 35
click at [72, 101] on div "** 4 / 8 ***** Ready" at bounding box center [325, 113] width 613 height 25
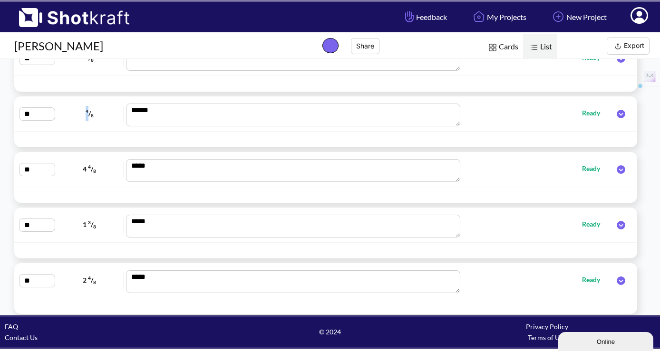
click at [72, 101] on div "** 4 / 8 ***** Ready" at bounding box center [325, 113] width 613 height 25
click at [616, 114] on icon at bounding box center [621, 114] width 18 height 9
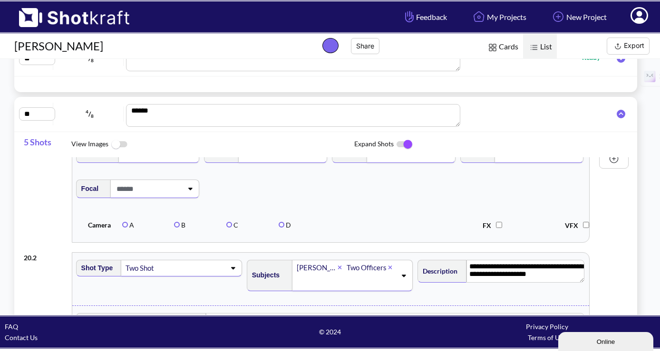
scroll to position [108, 0]
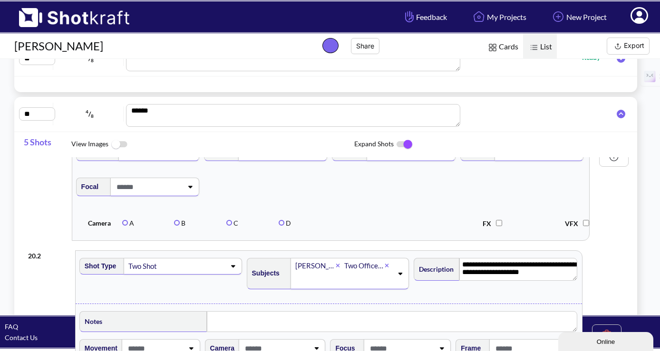
drag, startPoint x: 446, startPoint y: 257, endPoint x: 450, endPoint y: 251, distance: 7.1
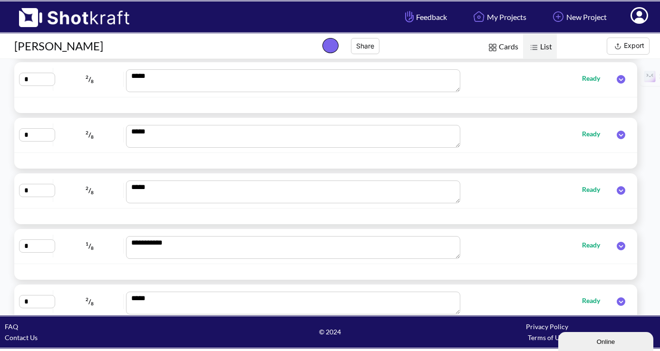
scroll to position [0, 0]
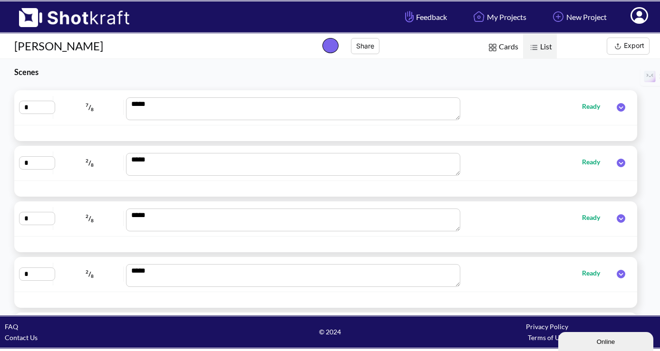
click at [98, 161] on span "2 / 8" at bounding box center [90, 162] width 68 height 15
click at [582, 166] on span "Ready" at bounding box center [596, 161] width 28 height 11
click at [616, 162] on icon at bounding box center [620, 163] width 9 height 9
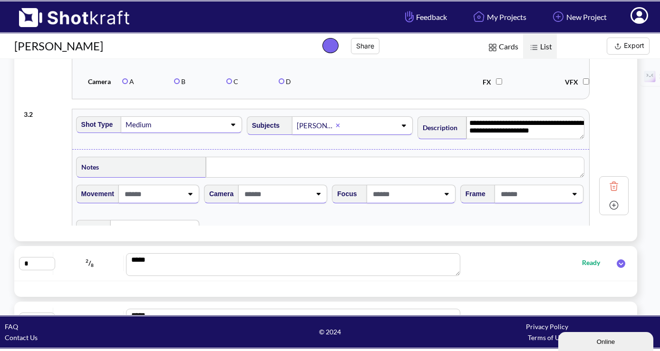
scroll to position [134, 0]
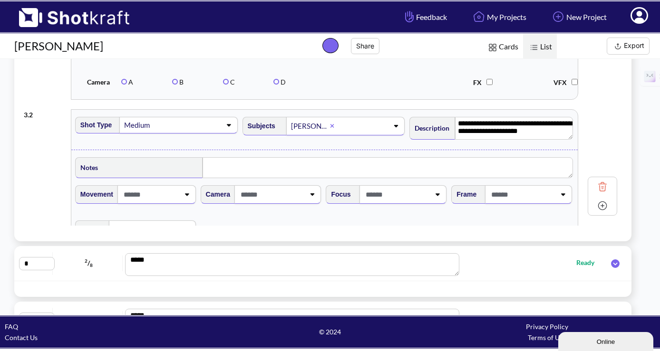
click at [574, 340] on div "Online" at bounding box center [605, 341] width 81 height 7
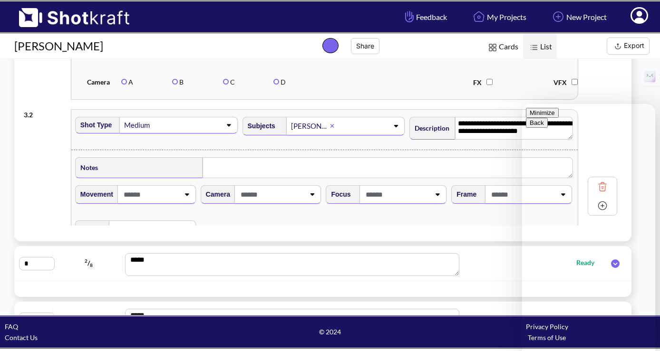
click at [558, 118] on button "Minimize" at bounding box center [542, 113] width 33 height 10
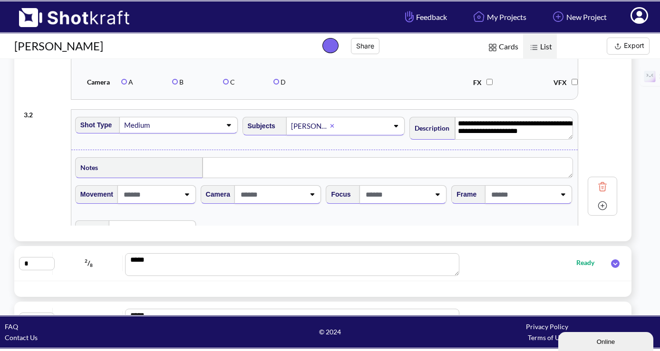
click at [630, 47] on button "Export" at bounding box center [627, 46] width 43 height 17
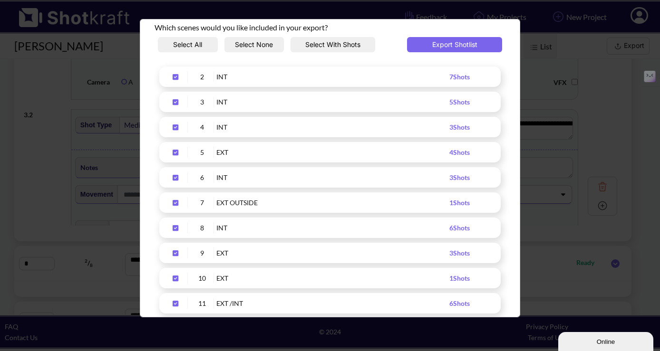
scroll to position [0, 0]
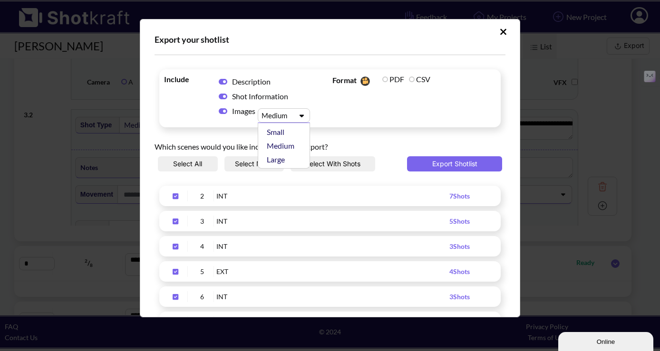
click at [291, 115] on div "Upload Script" at bounding box center [275, 116] width 33 height 10
click at [286, 130] on div "Small" at bounding box center [286, 132] width 43 height 14
click at [457, 165] on button "Export Shotlist" at bounding box center [454, 163] width 95 height 15
click at [499, 29] on icon "Upload Script" at bounding box center [502, 32] width 7 height 10
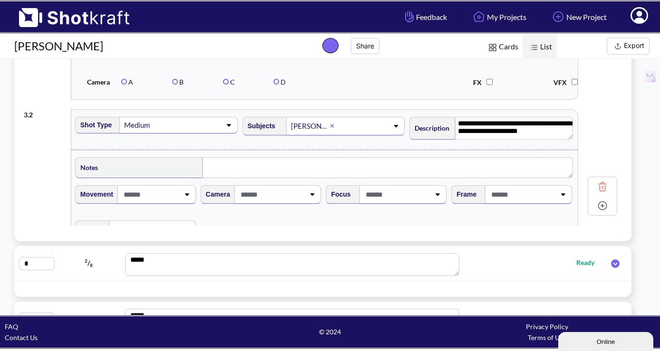
click at [502, 50] on span "Cards" at bounding box center [501, 47] width 41 height 27
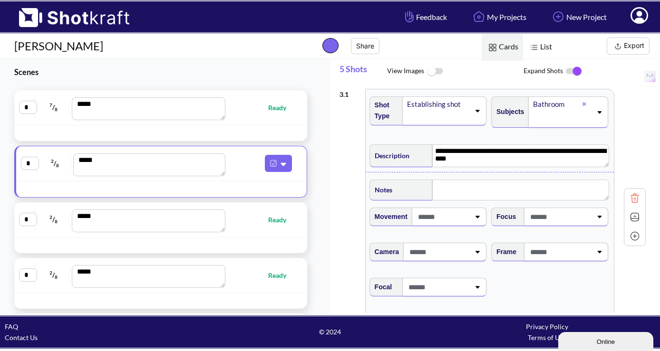
click at [281, 119] on div "* 7 / 8 *** Ready" at bounding box center [160, 107] width 283 height 25
type textarea "**********"
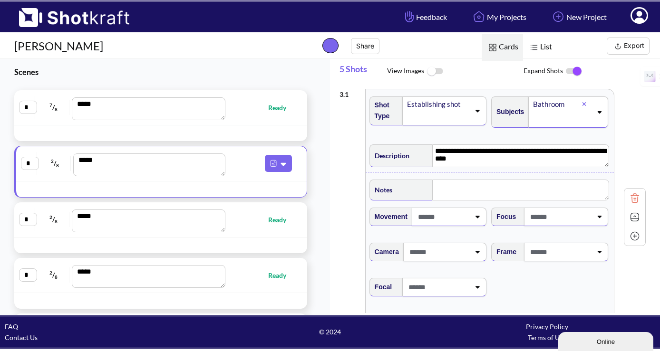
type textarea "**********"
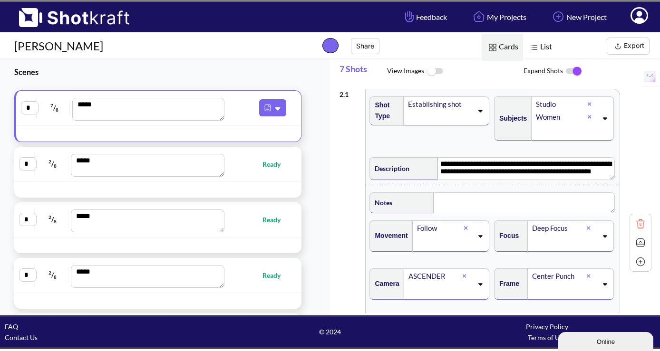
click at [634, 243] on img at bounding box center [640, 243] width 14 height 14
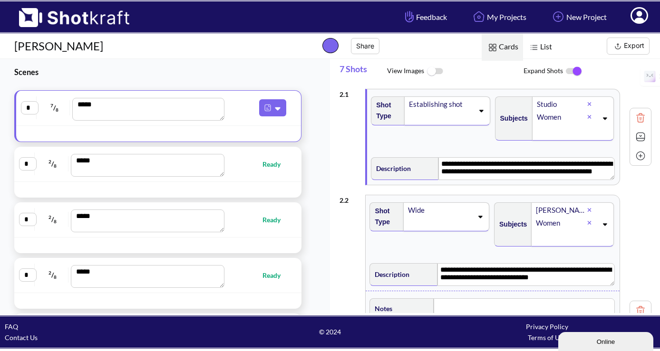
click at [637, 136] on img at bounding box center [640, 137] width 14 height 14
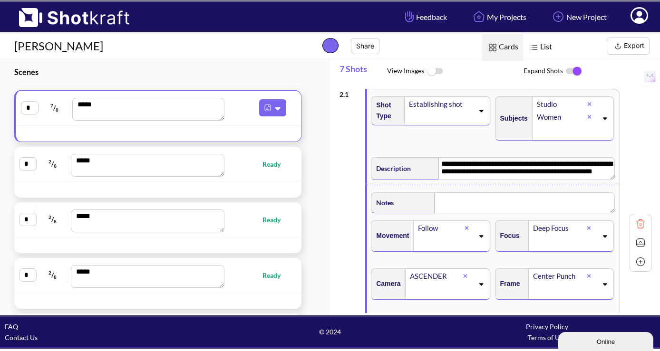
click at [636, 136] on div "**********" at bounding box center [495, 243] width 312 height 318
click at [633, 243] on img at bounding box center [640, 243] width 14 height 14
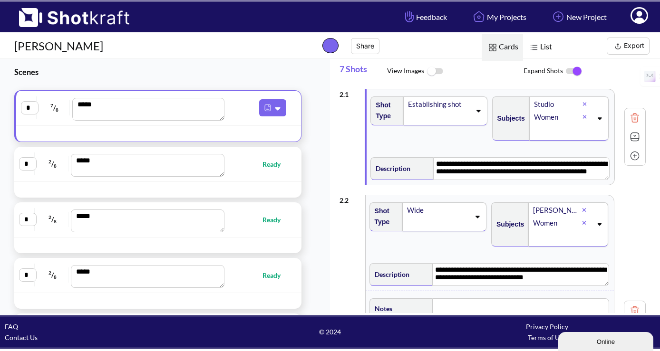
click at [435, 72] on img at bounding box center [434, 71] width 21 height 20
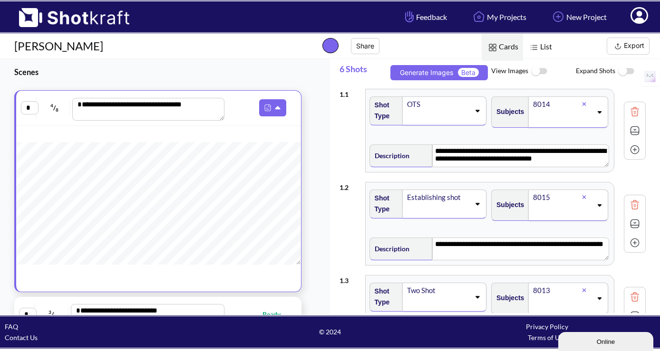
click at [541, 71] on img at bounding box center [538, 71] width 21 height 20
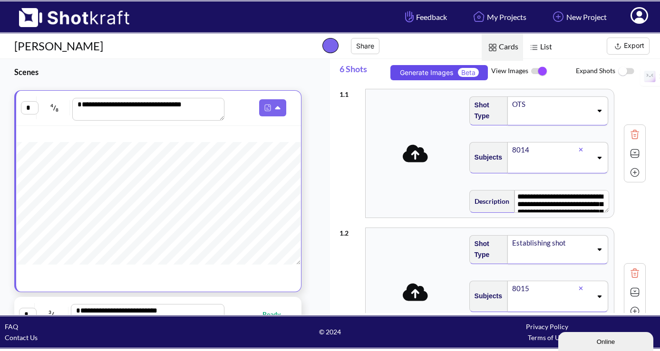
click at [450, 74] on button "Generate Images Beta" at bounding box center [438, 72] width 97 height 15
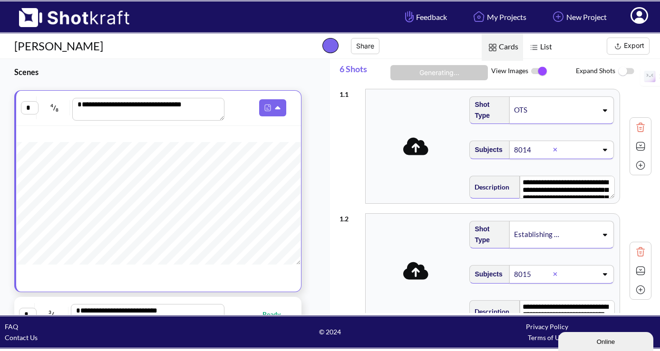
type textarea "**********"
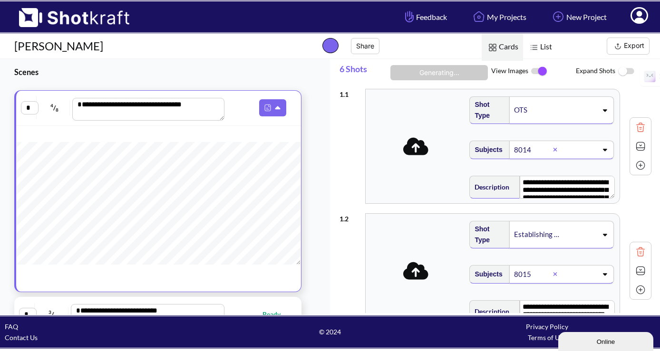
type textarea "**********"
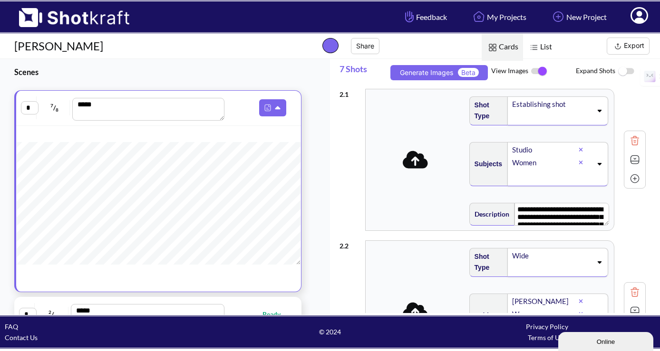
click at [630, 70] on img at bounding box center [625, 71] width 21 height 20
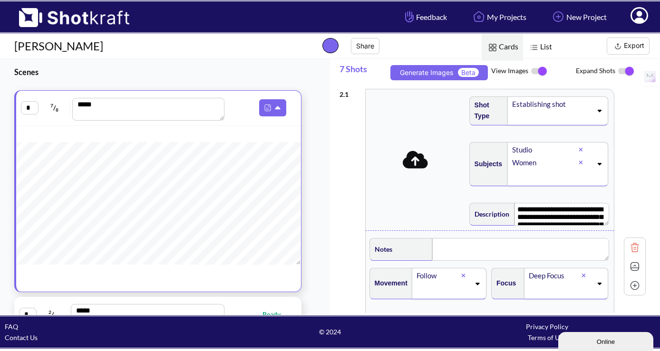
click at [630, 70] on img at bounding box center [625, 71] width 21 height 20
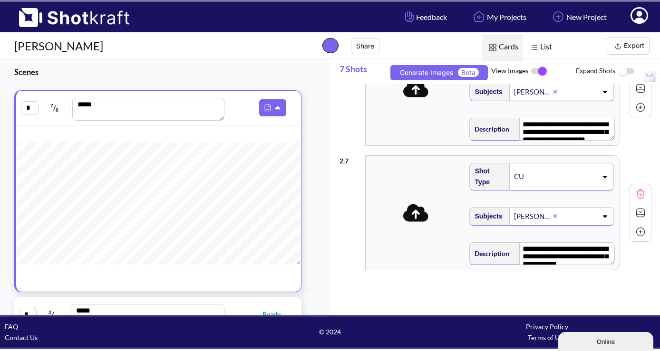
scroll to position [806, 0]
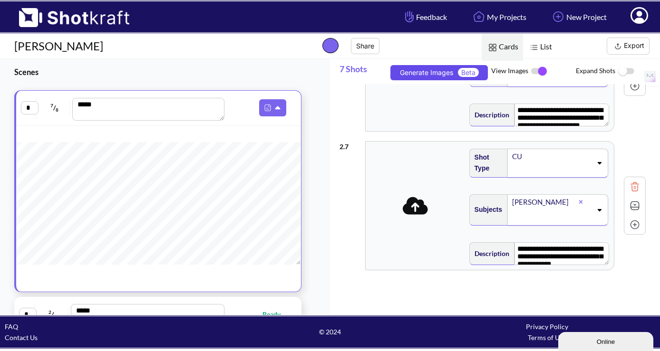
click at [439, 74] on button "Generate Images Beta" at bounding box center [438, 72] width 97 height 15
click at [623, 50] on button "Export" at bounding box center [627, 46] width 43 height 17
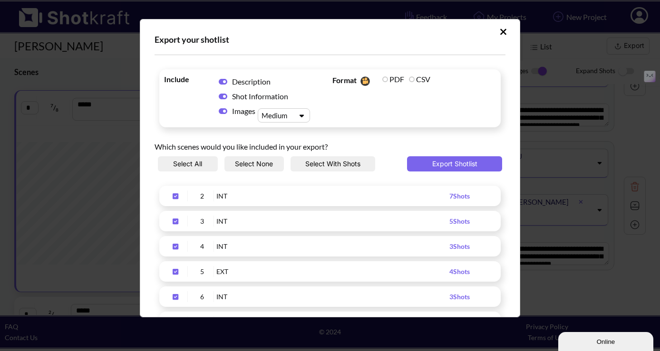
click at [244, 167] on button "Select None" at bounding box center [254, 163] width 60 height 15
click at [174, 195] on icon "Upload Script" at bounding box center [175, 196] width 15 height 7
click at [424, 164] on button "Export Shotlist" at bounding box center [454, 163] width 95 height 15
click at [499, 31] on icon "Upload Script" at bounding box center [502, 32] width 7 height 10
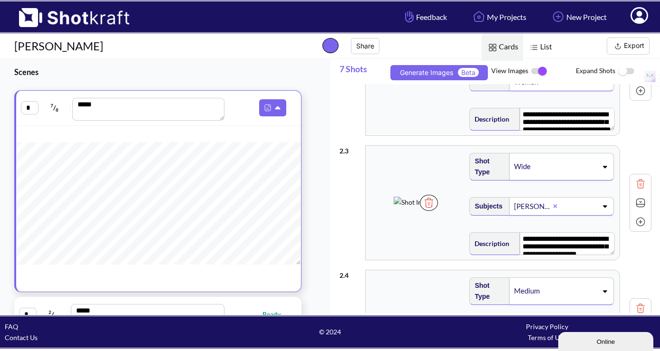
scroll to position [0, 0]
